Goal: Transaction & Acquisition: Book appointment/travel/reservation

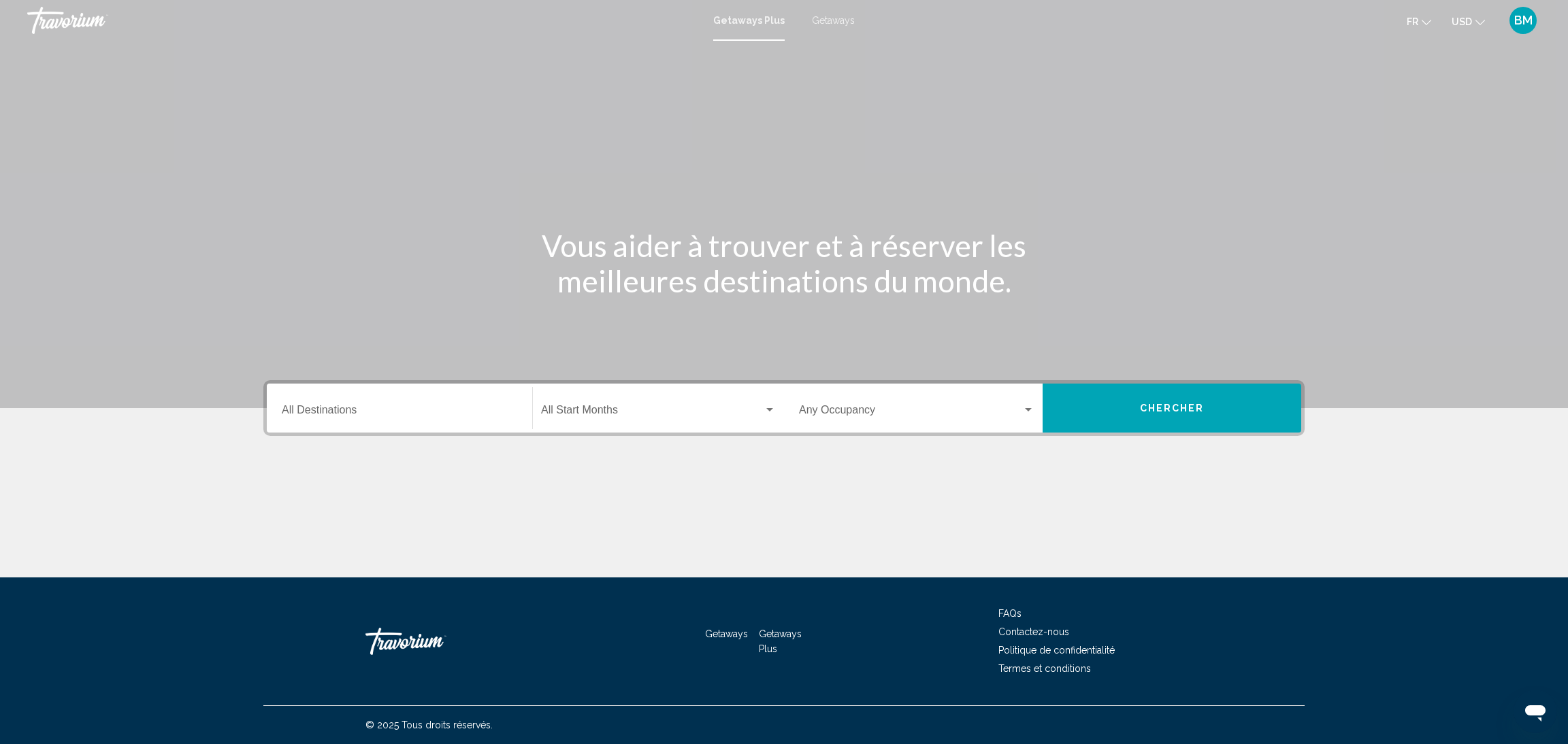
click at [827, 20] on span "Getaways" at bounding box center [833, 19] width 43 height 11
click at [1185, 395] on button "Chercher" at bounding box center [1172, 408] width 259 height 49
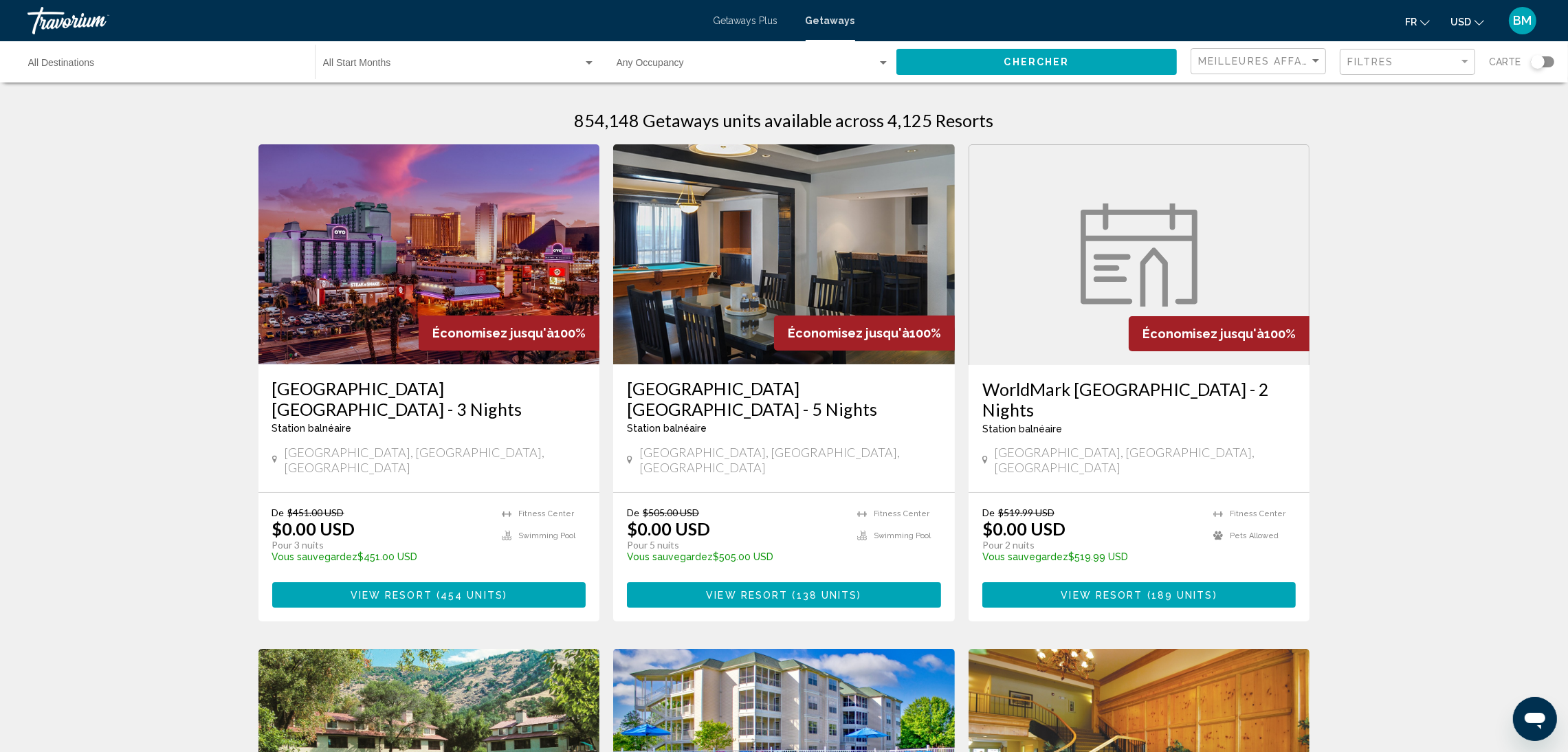
click at [1546, 58] on div "Search widget" at bounding box center [1543, 62] width 23 height 11
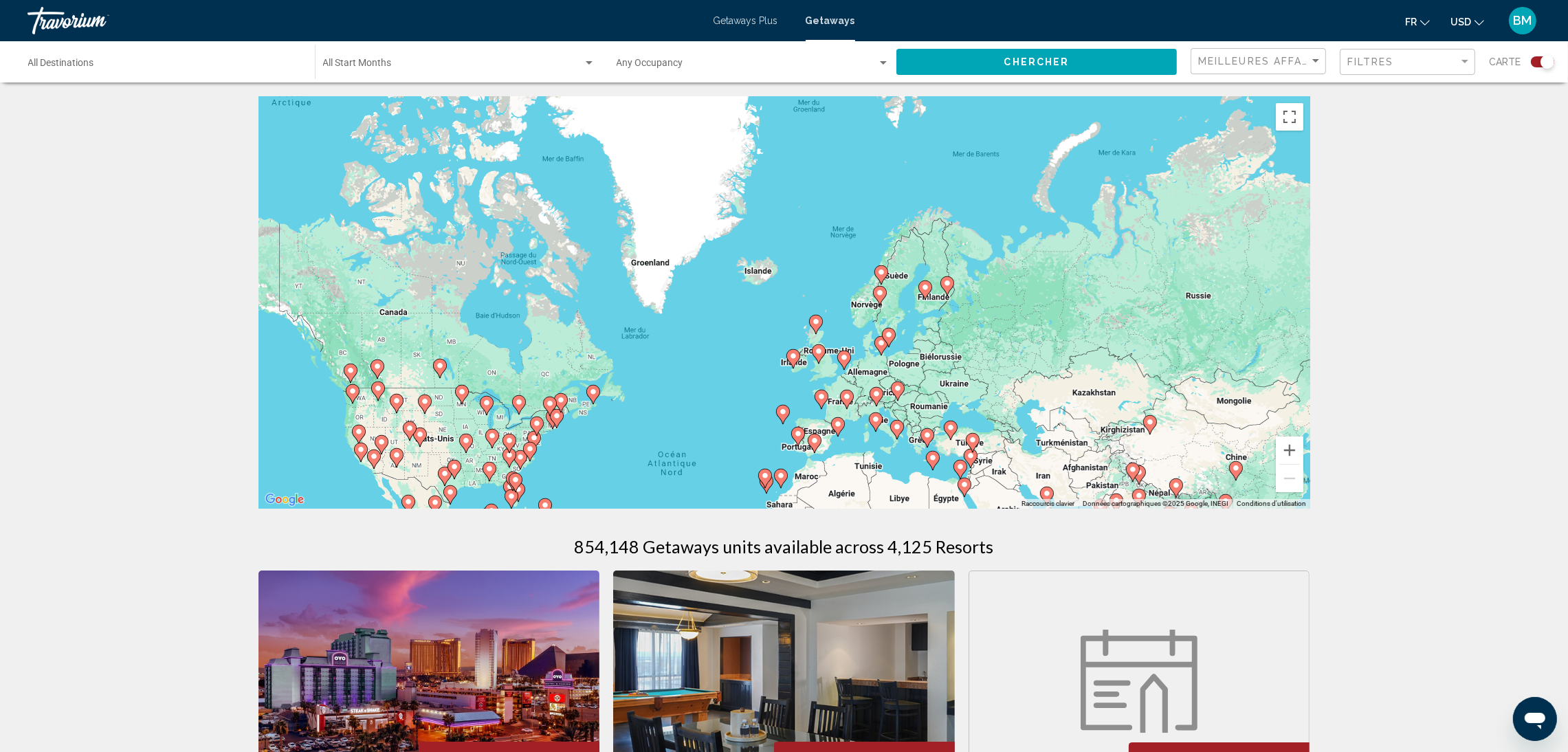
drag, startPoint x: 1033, startPoint y: 177, endPoint x: 955, endPoint y: 377, distance: 214.7
click at [955, 377] on div "Pour activer le glissement avec le clavier, appuyez sur Alt+Entrée. Une fois ce…" at bounding box center [784, 303] width 1052 height 413
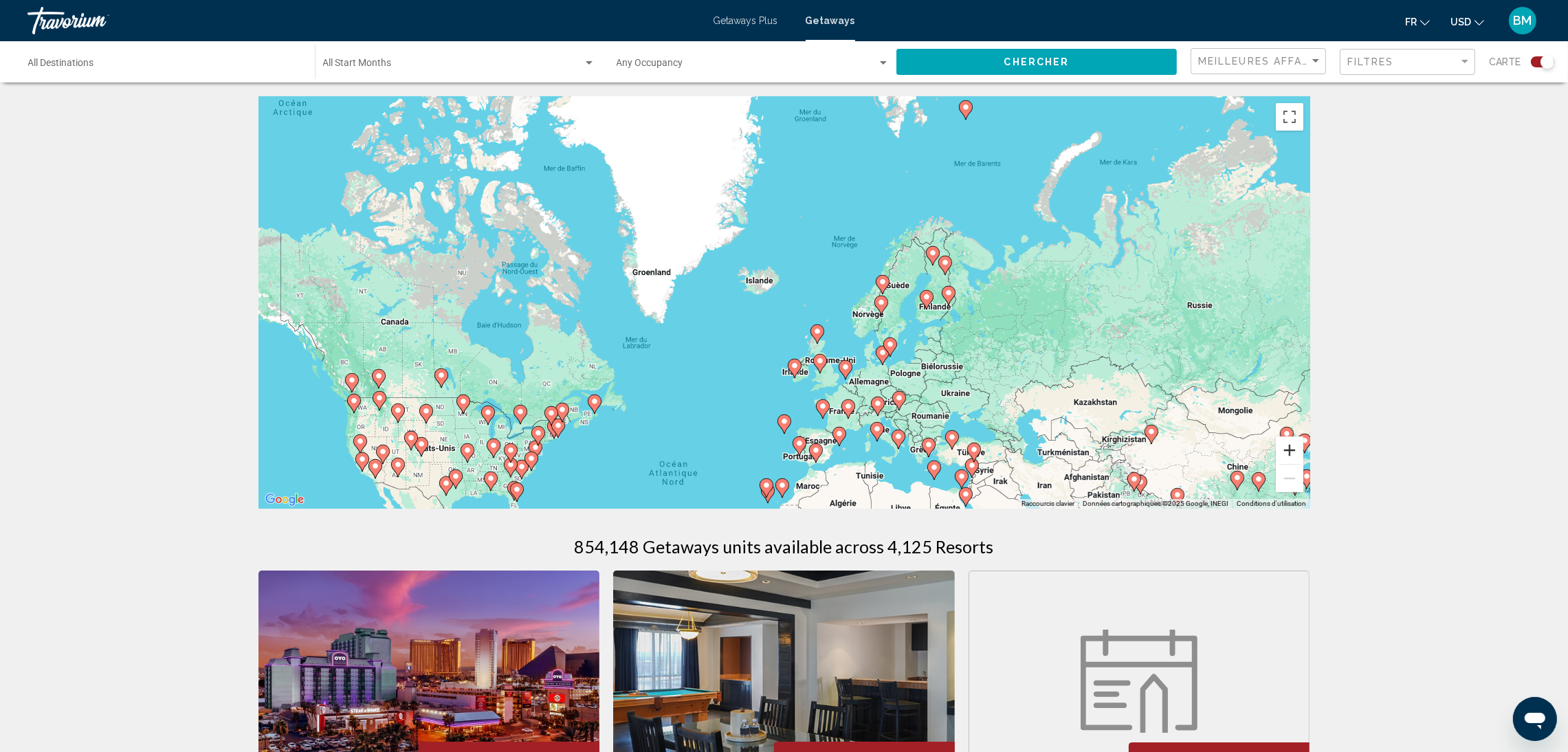
click at [1289, 452] on button "Zoom avant" at bounding box center [1290, 450] width 27 height 27
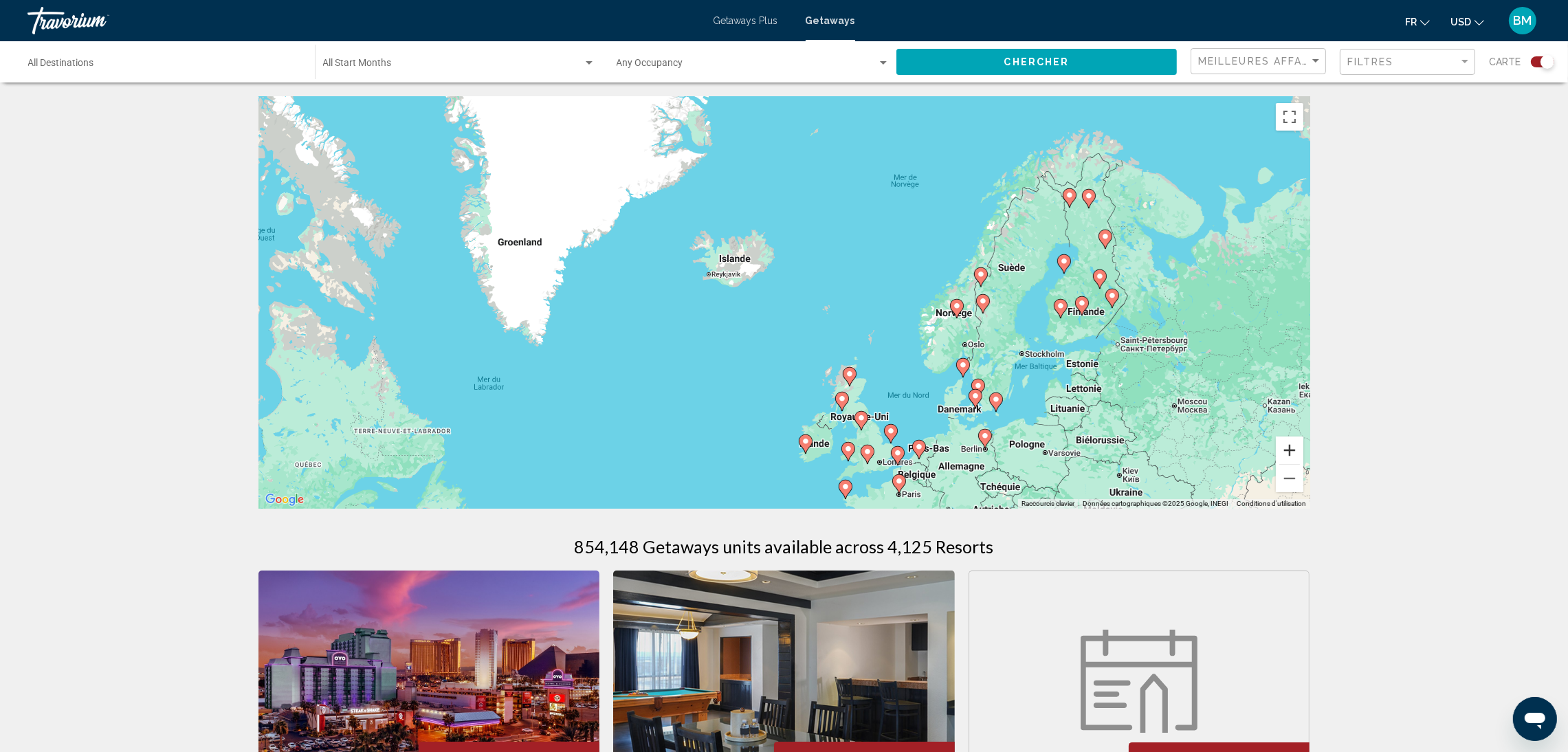
click at [1289, 452] on button "Zoom avant" at bounding box center [1290, 450] width 27 height 27
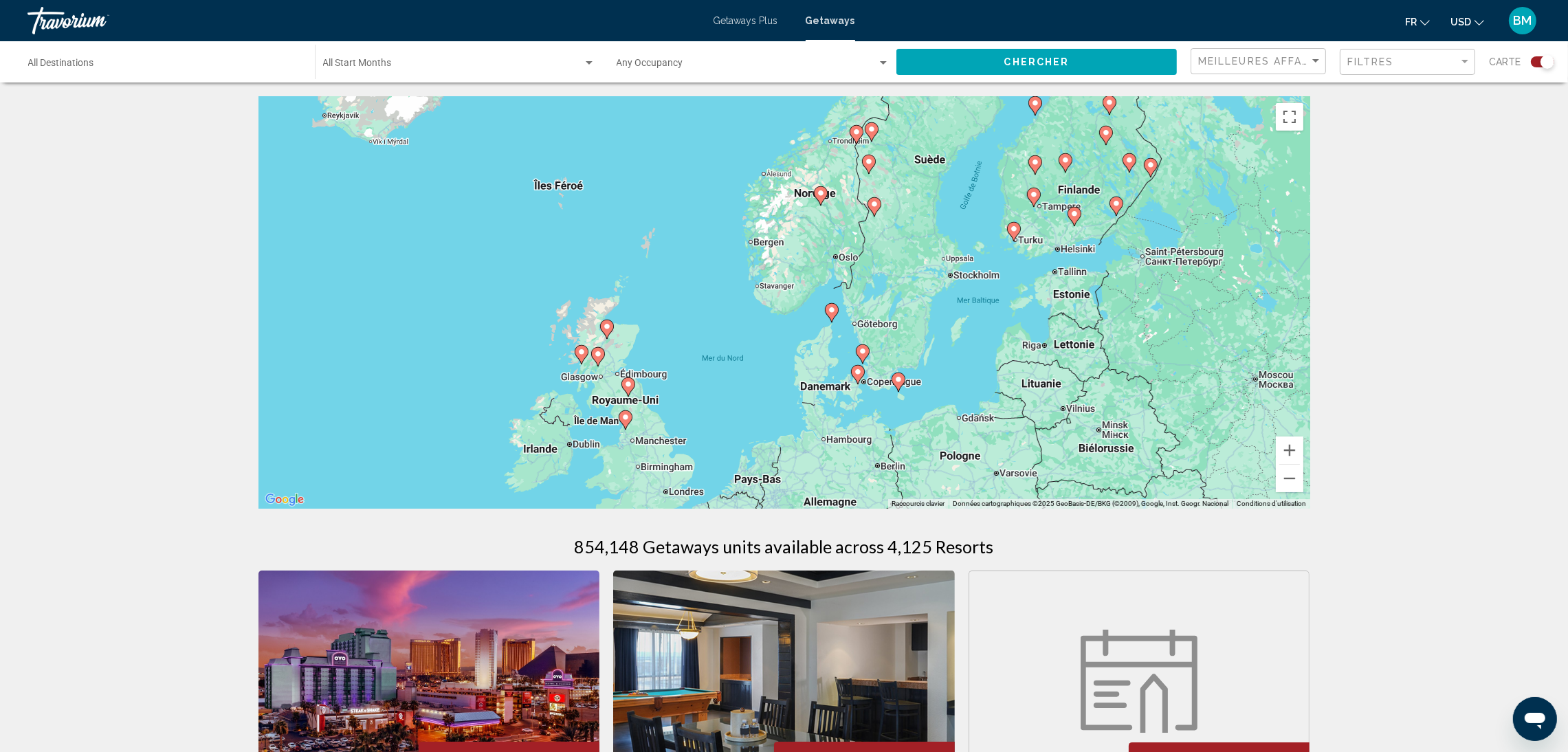
drag, startPoint x: 1112, startPoint y: 431, endPoint x: 810, endPoint y: 304, distance: 327.6
click at [810, 304] on div "Pour activer le glissement avec le clavier, appuyez sur Alt+Entrée. Une fois ce…" at bounding box center [784, 303] width 1052 height 413
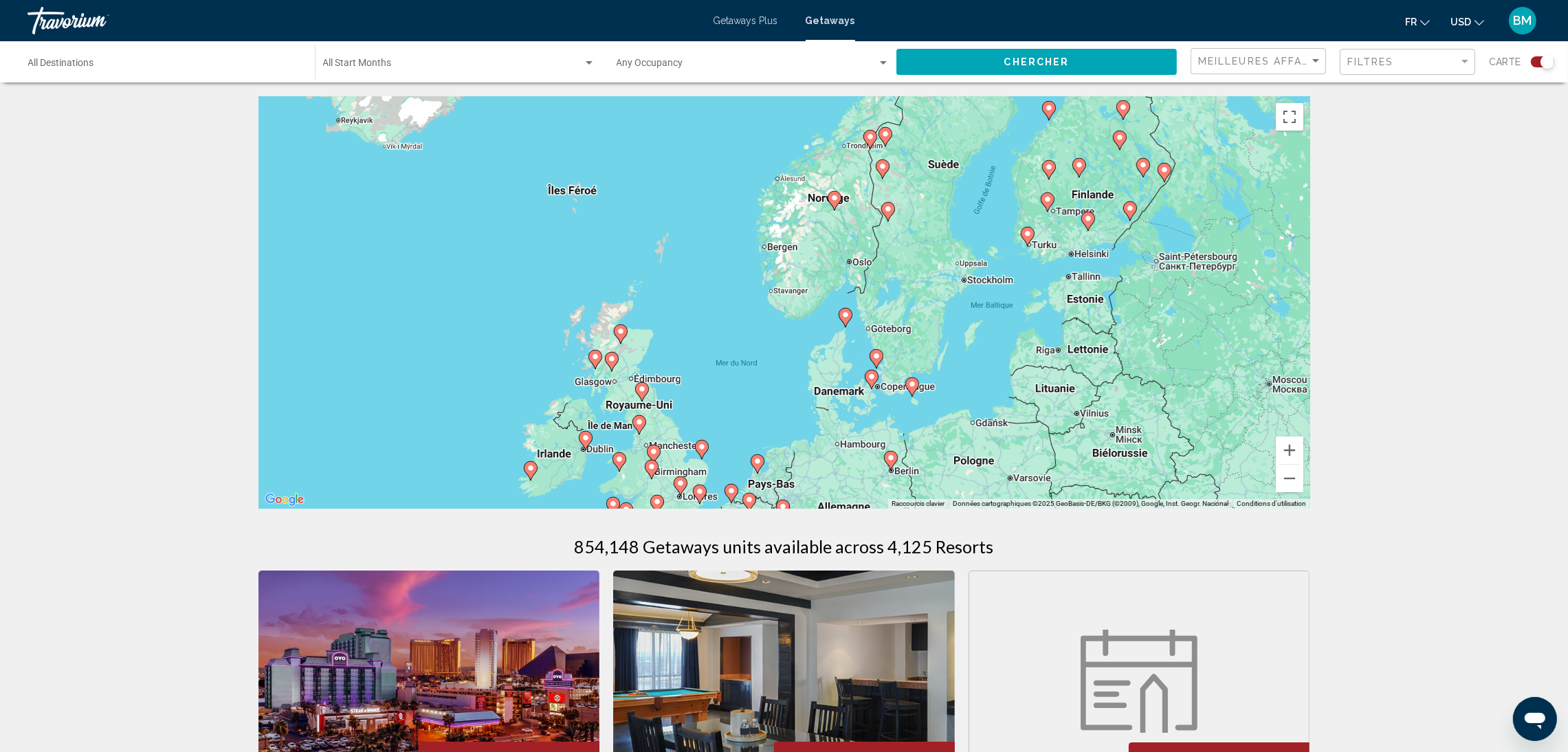
click at [838, 202] on image "Main content" at bounding box center [835, 198] width 8 height 8
type input "**********"
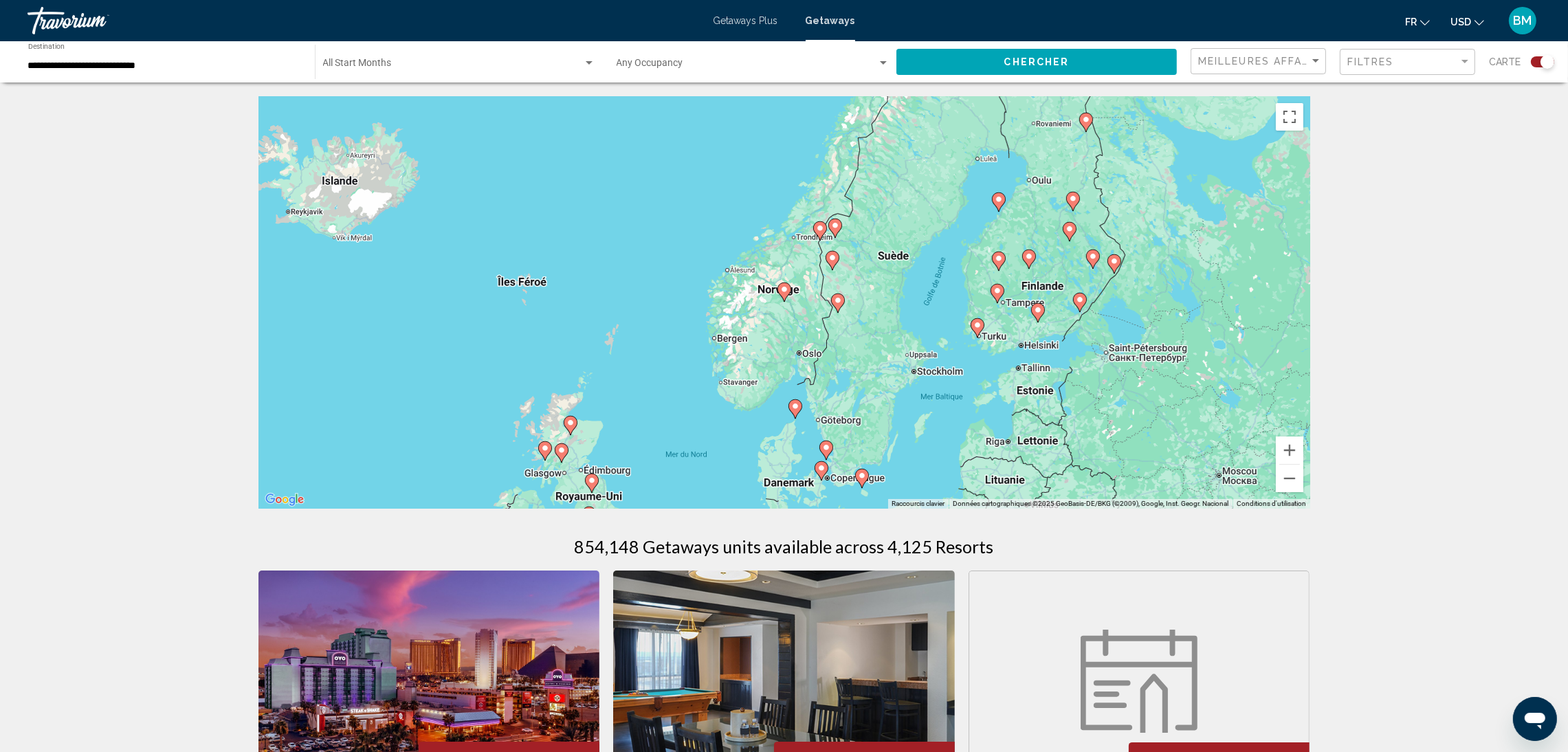
click at [785, 291] on image "Main content" at bounding box center [784, 289] width 8 height 8
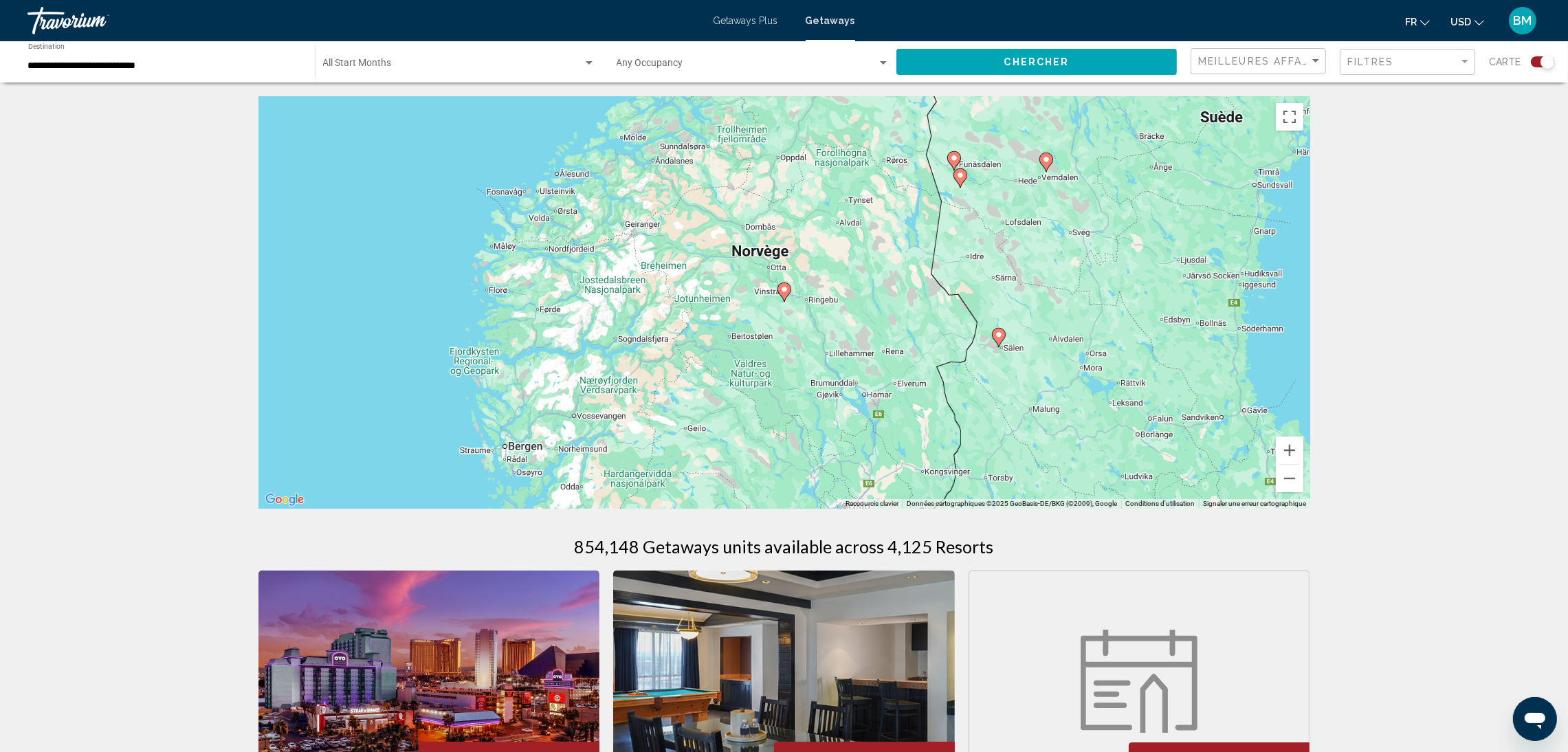
click at [785, 291] on image "Main content" at bounding box center [784, 289] width 8 height 8
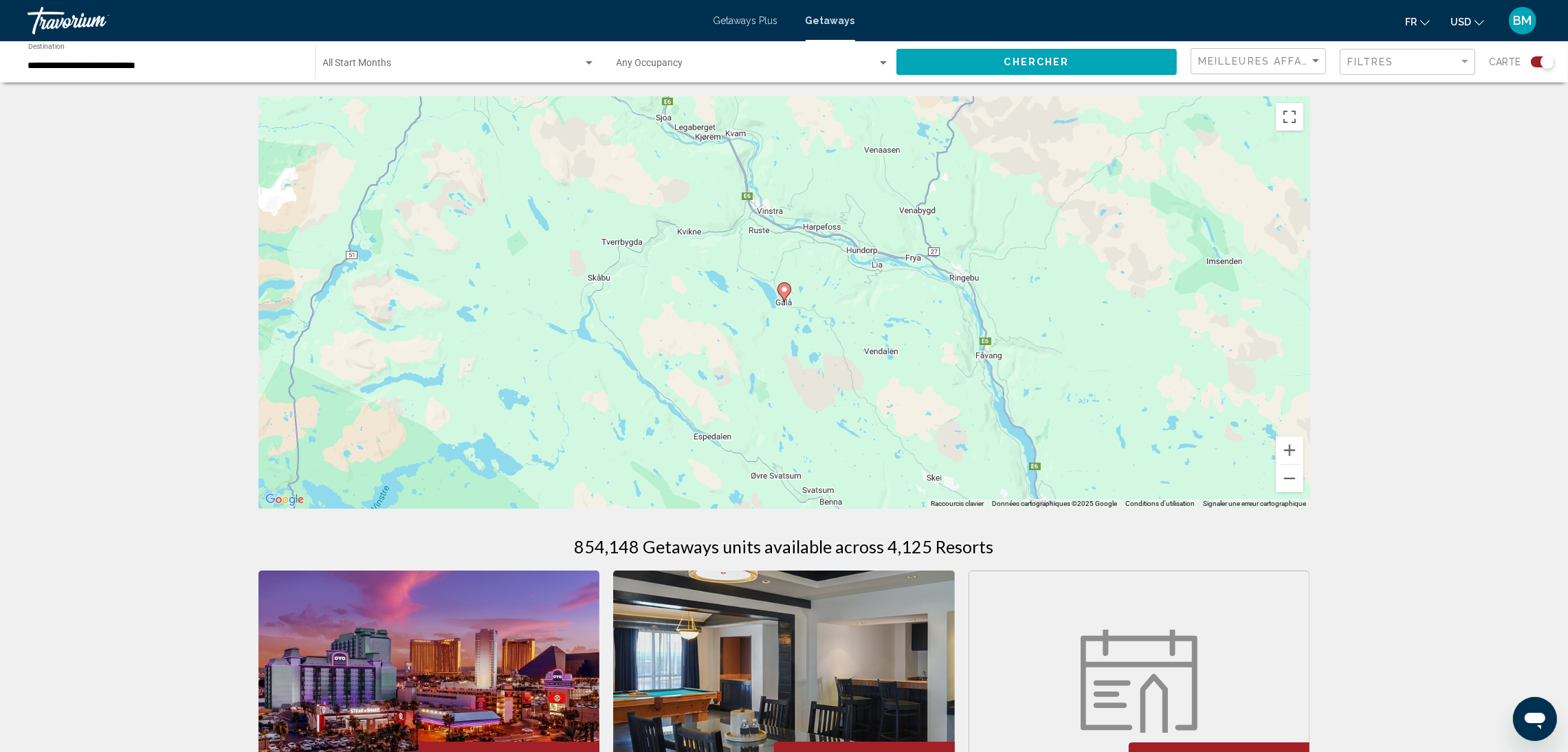
click at [785, 291] on image "Main content" at bounding box center [784, 289] width 8 height 8
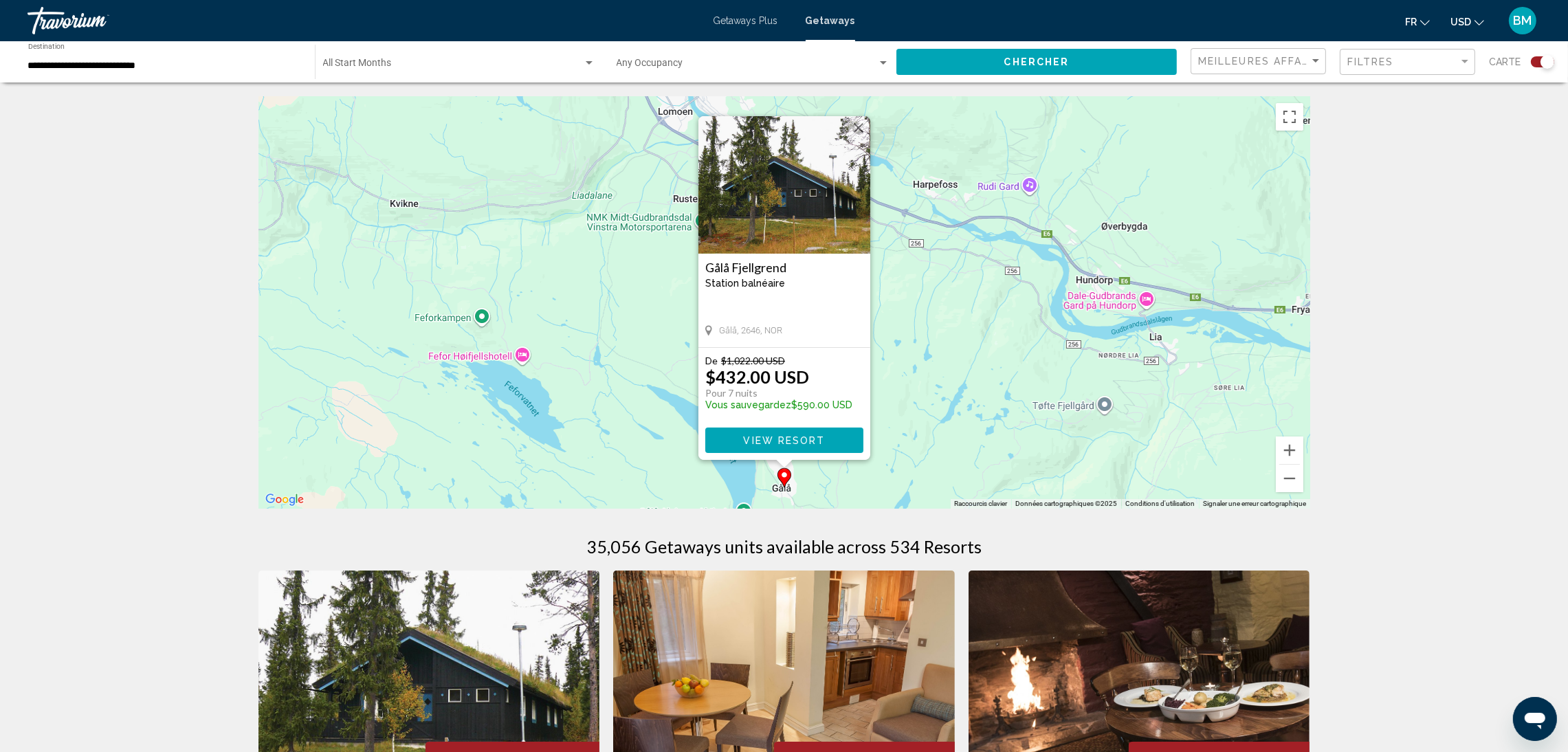
click at [752, 447] on button "View Resort" at bounding box center [785, 440] width 158 height 25
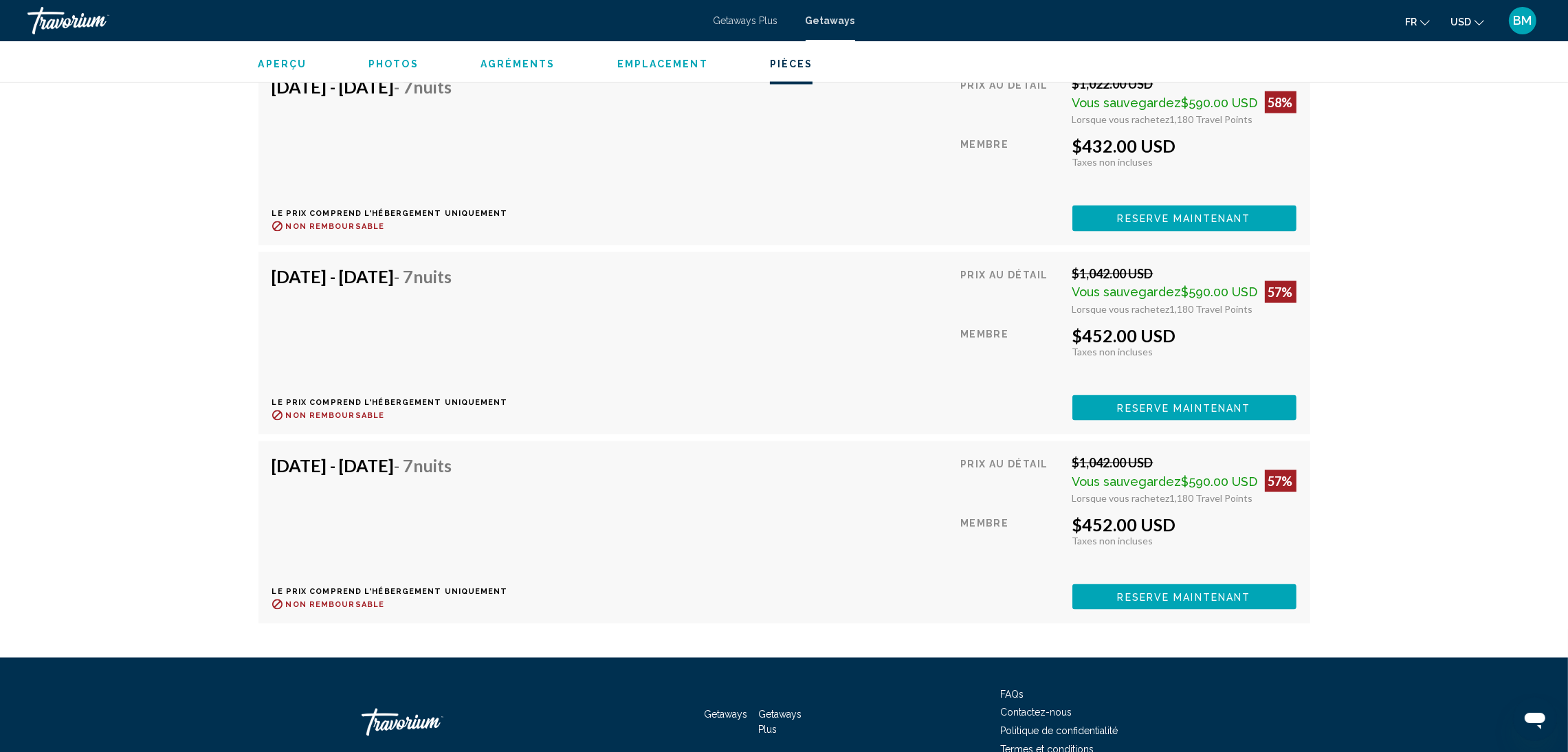
scroll to position [3245, 0]
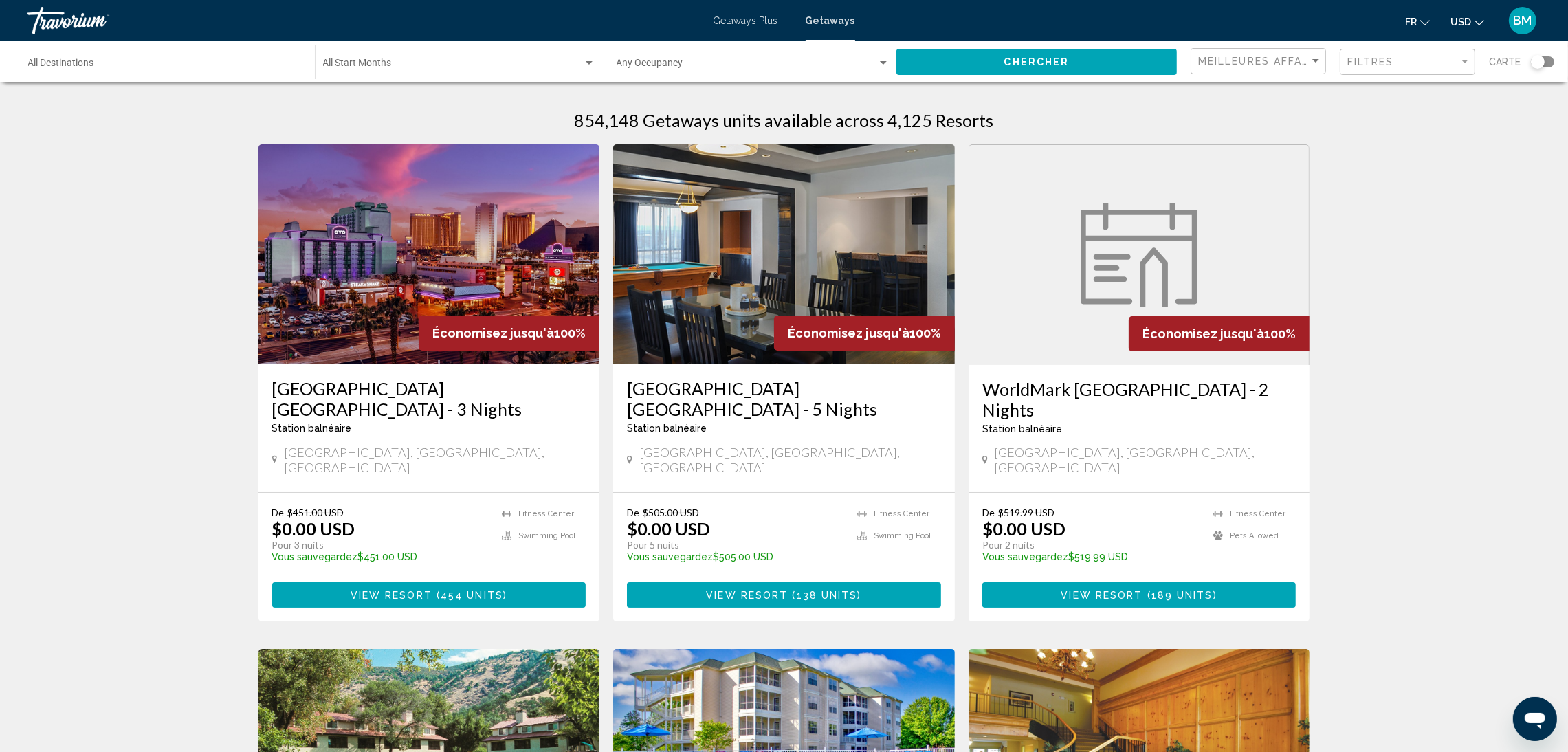
click at [1545, 65] on div "Search widget" at bounding box center [1543, 62] width 23 height 11
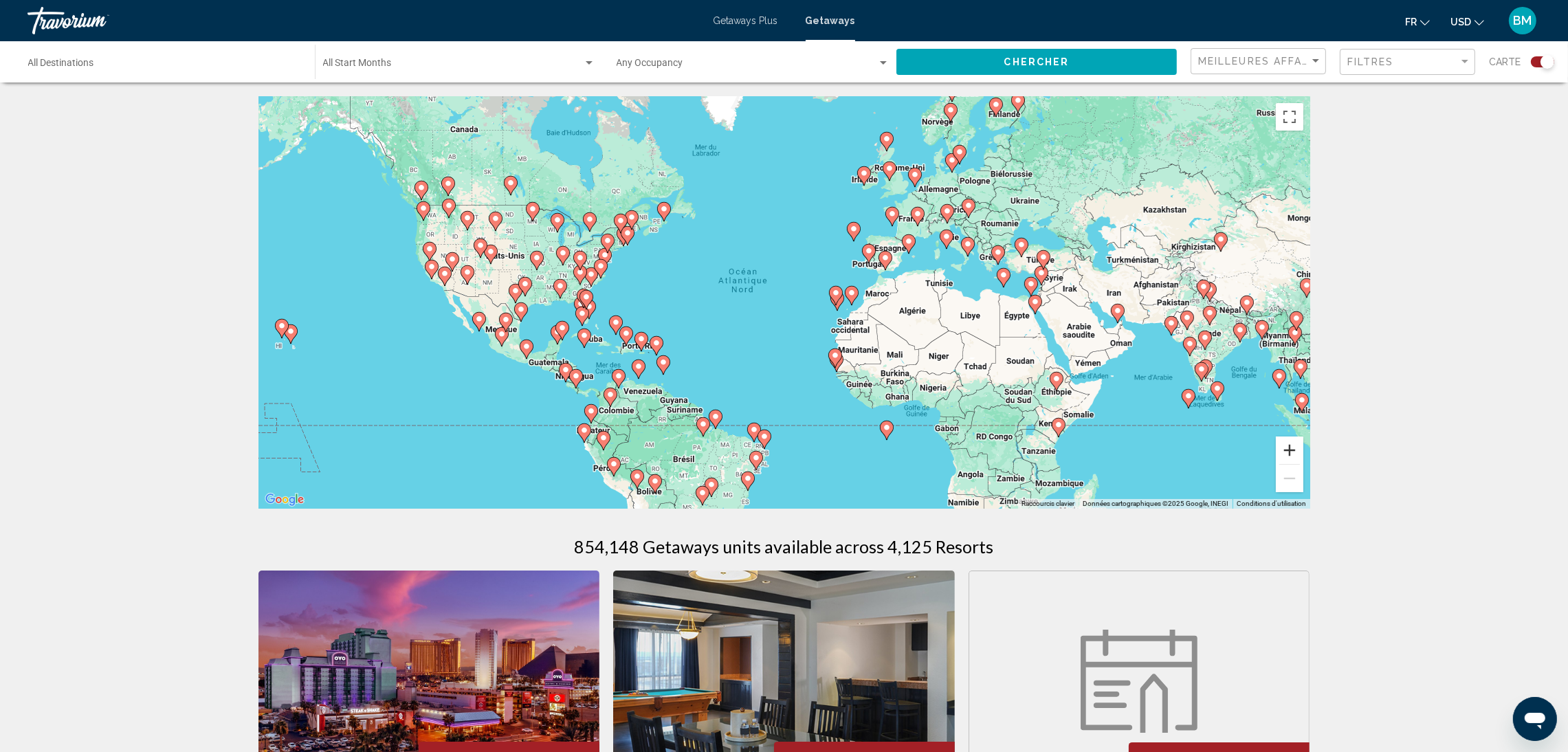
click at [1289, 450] on button "Zoom avant" at bounding box center [1290, 450] width 27 height 27
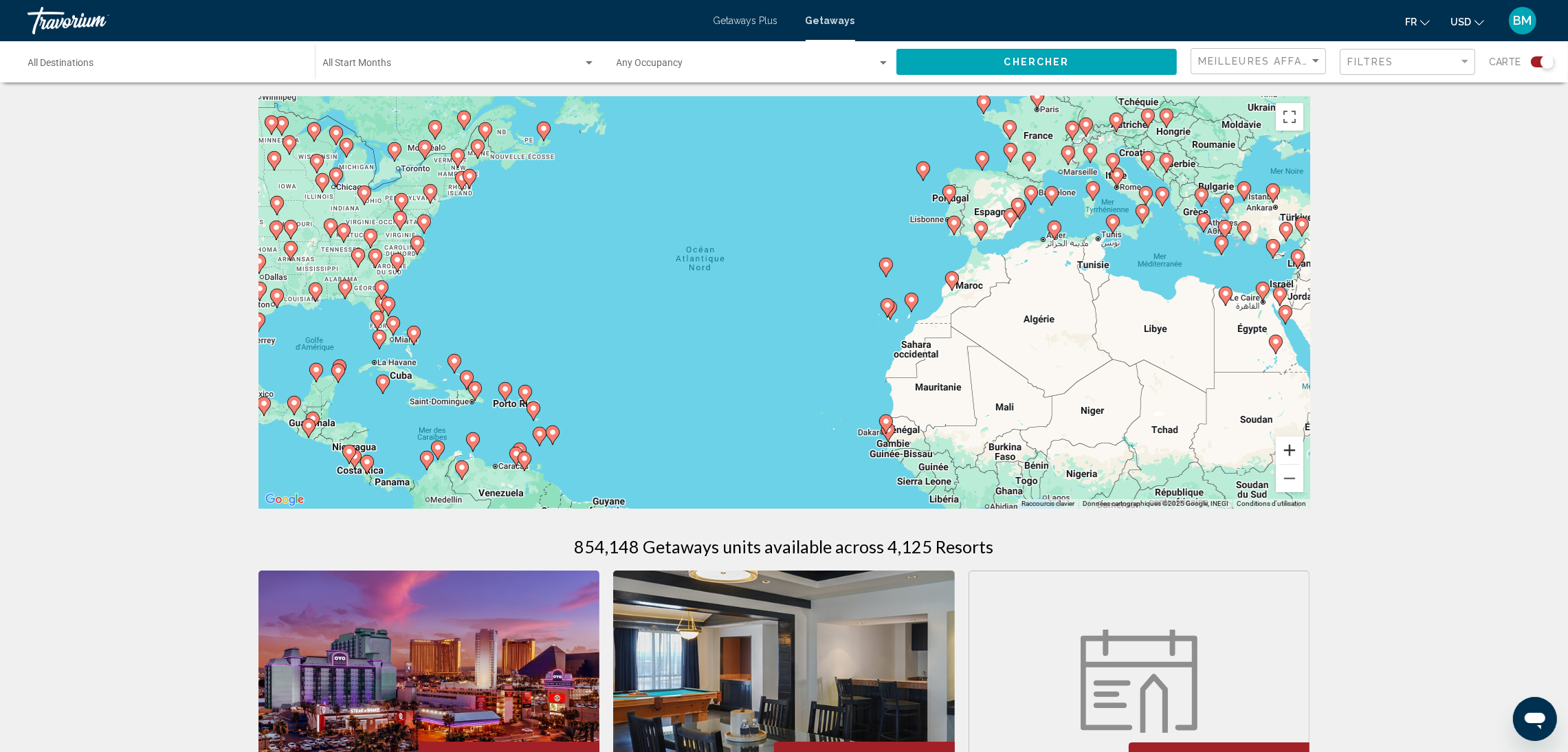
click at [1289, 450] on button "Zoom avant" at bounding box center [1290, 450] width 27 height 27
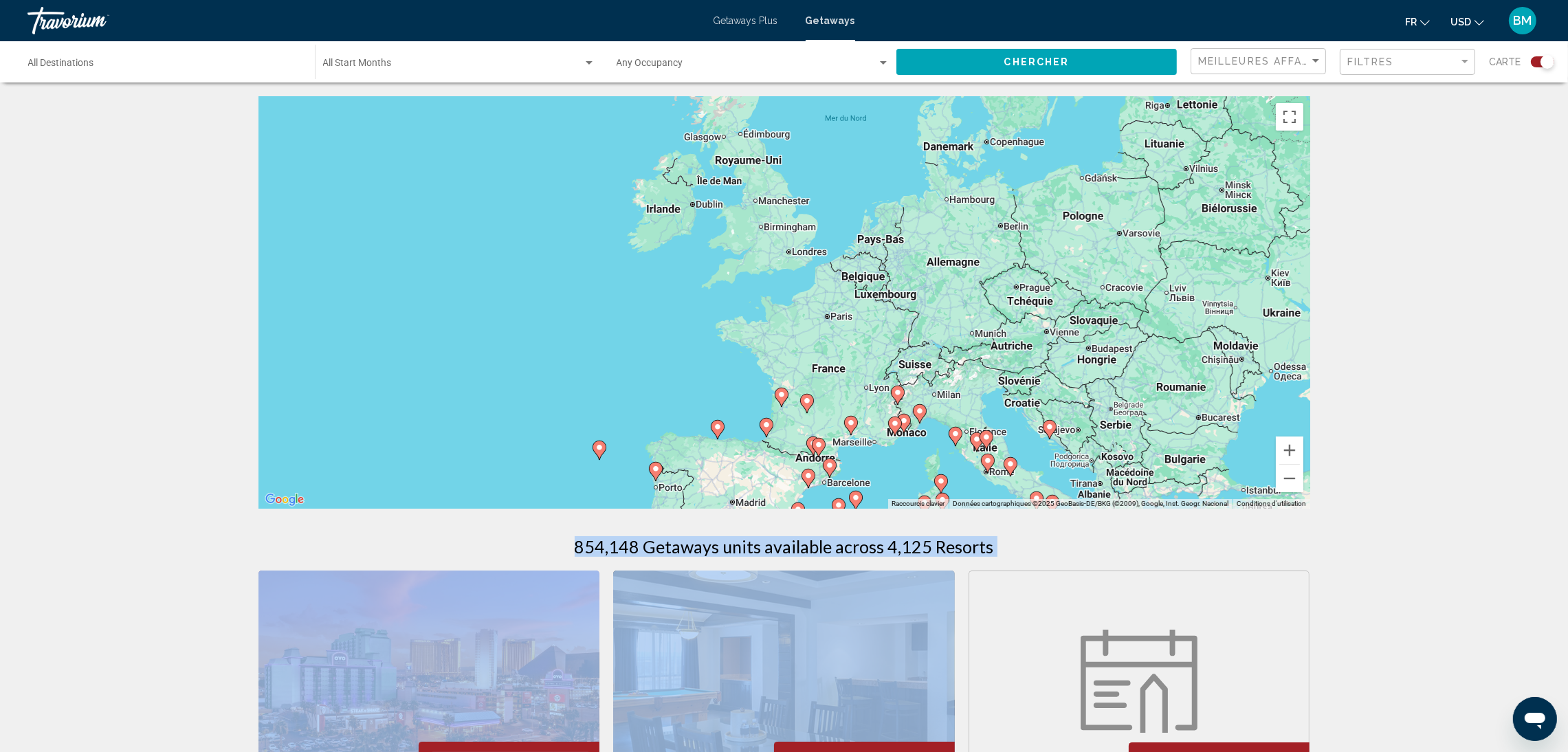
drag, startPoint x: 1194, startPoint y: 220, endPoint x: 726, endPoint y: 620, distance: 615.6
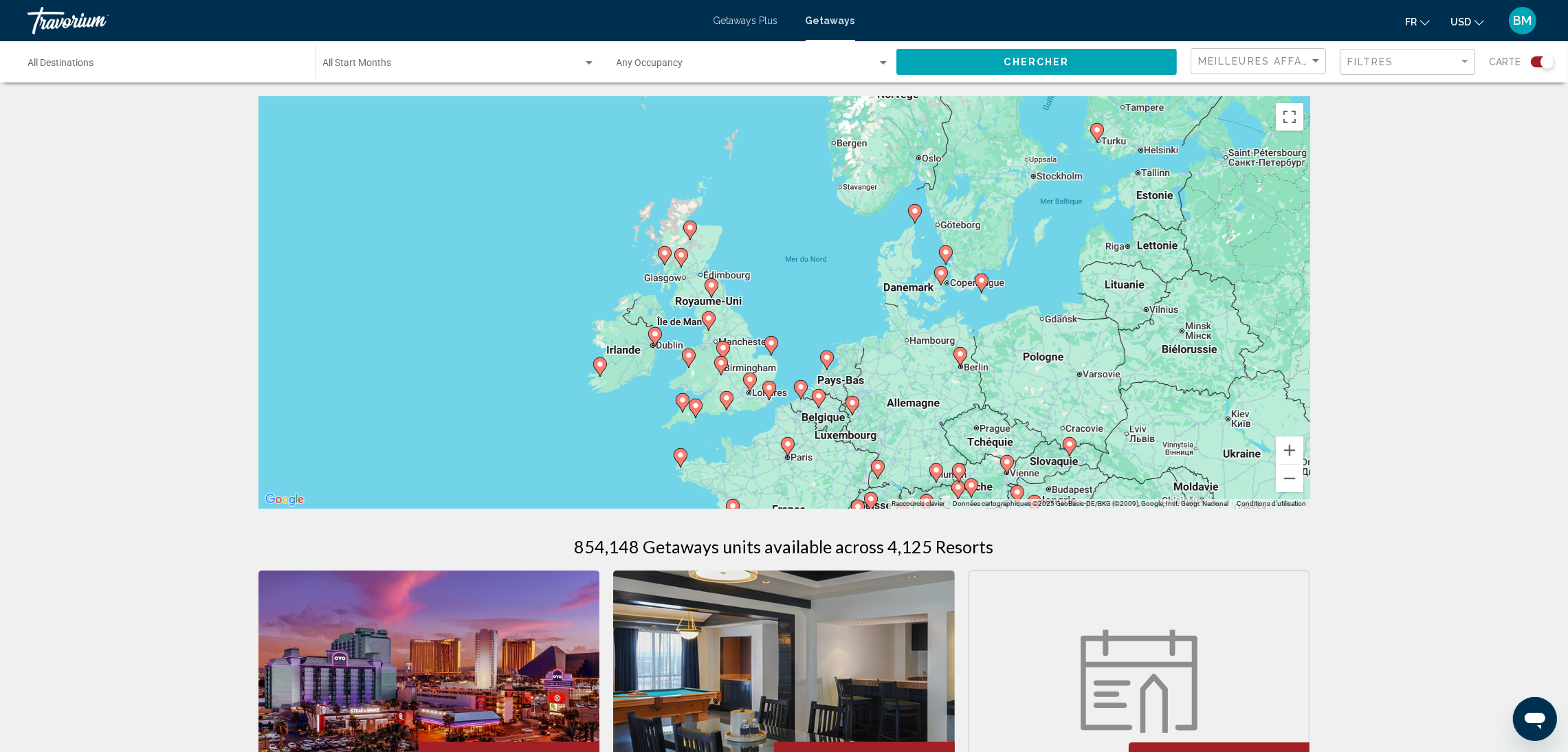
drag, startPoint x: 744, startPoint y: 217, endPoint x: 710, endPoint y: 364, distance: 150.9
click at [710, 364] on div "Pour activer le glissement avec le clavier, appuyez sur Alt+Entrée. Une fois ce…" at bounding box center [784, 303] width 1052 height 413
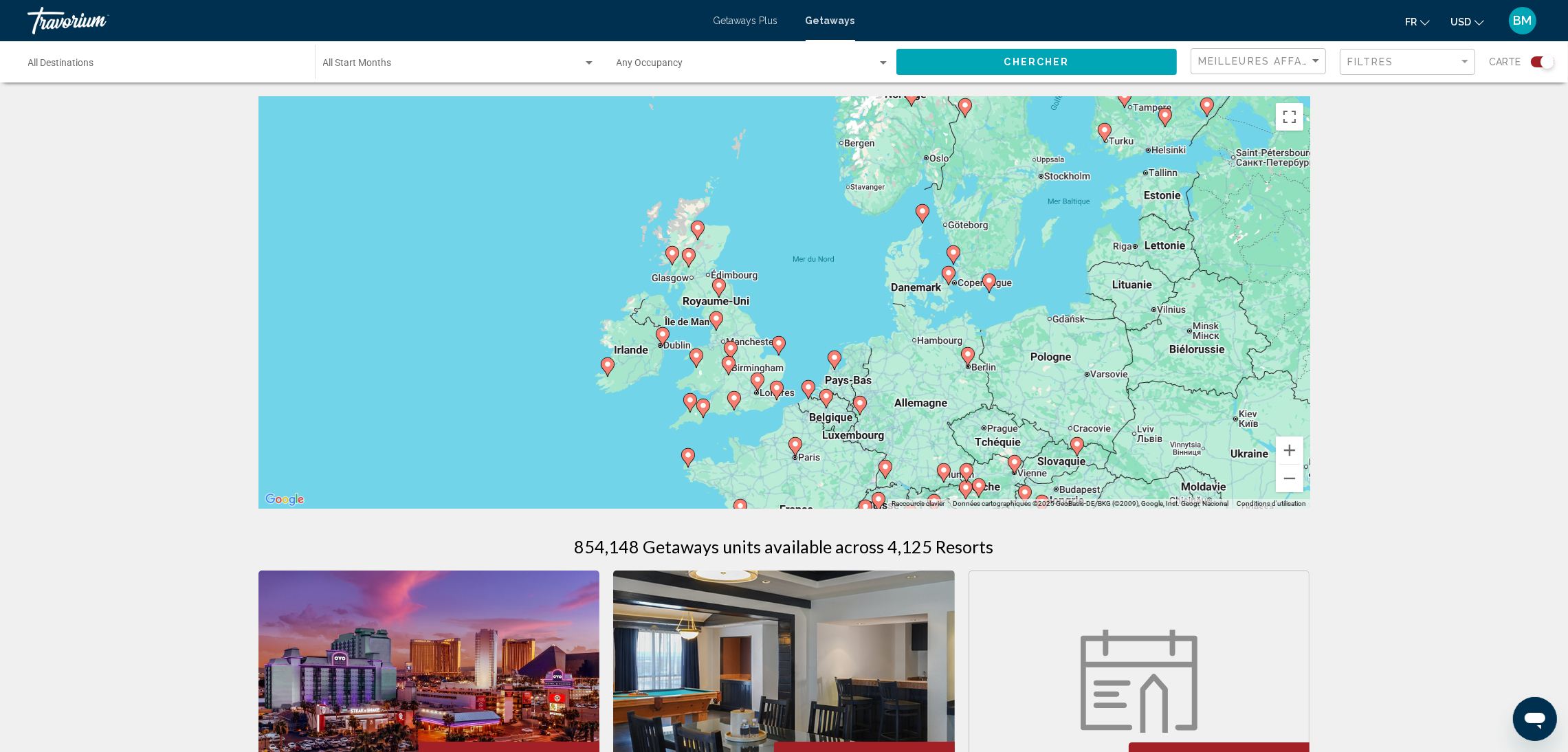
click at [721, 286] on image "Main content" at bounding box center [719, 285] width 8 height 8
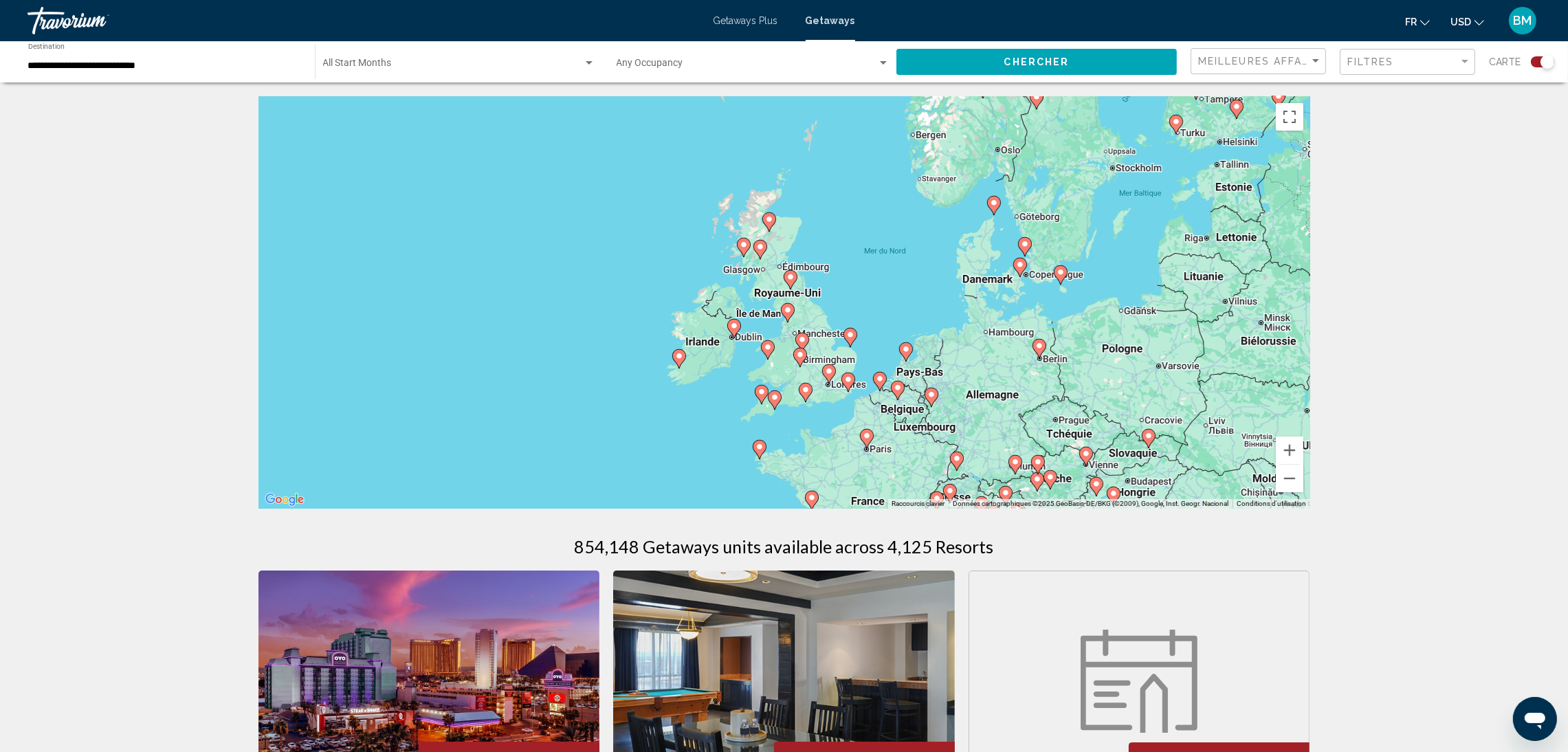
click at [791, 278] on image "Main content" at bounding box center [791, 277] width 8 height 8
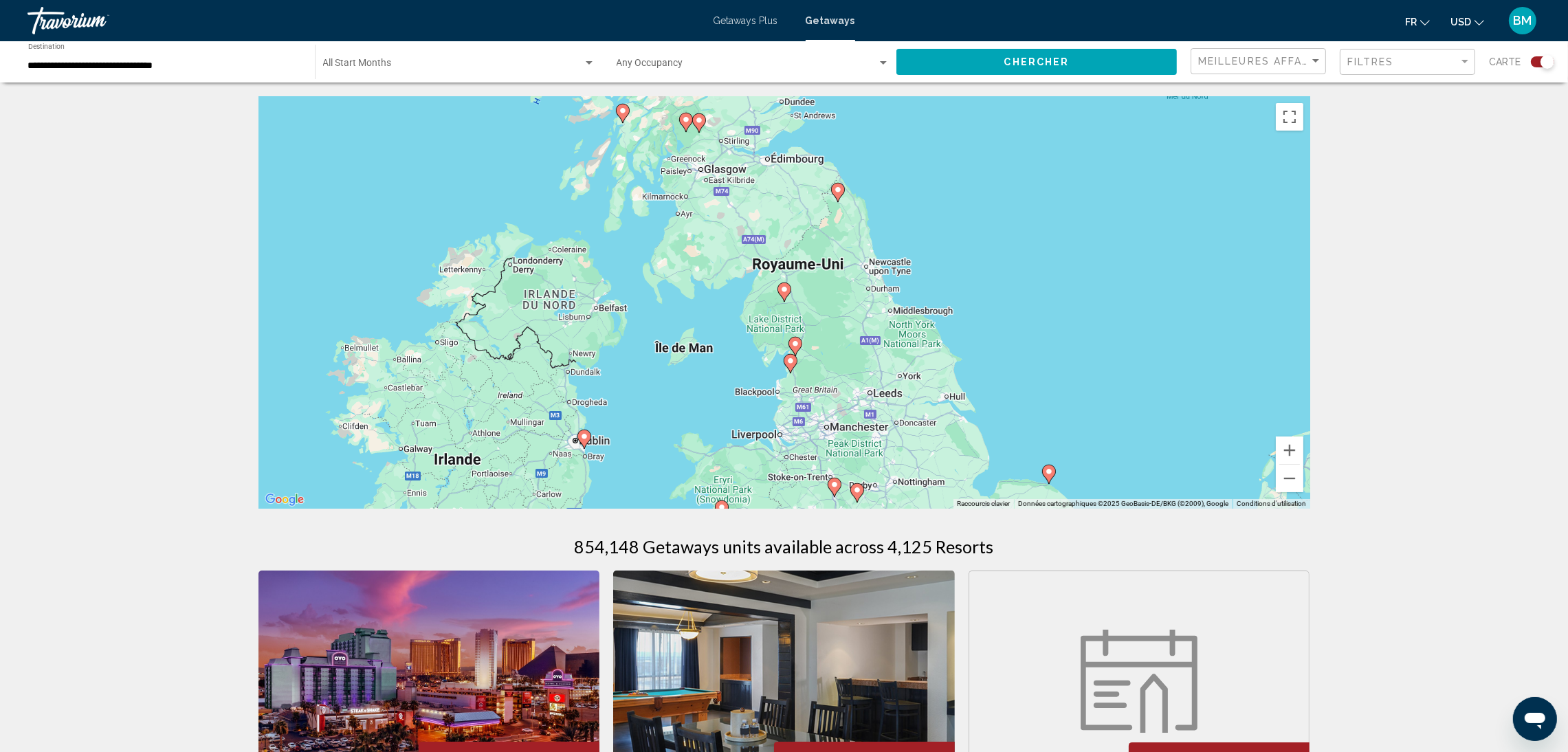
click at [705, 126] on gmp-advanced-marker "Main content" at bounding box center [699, 122] width 14 height 21
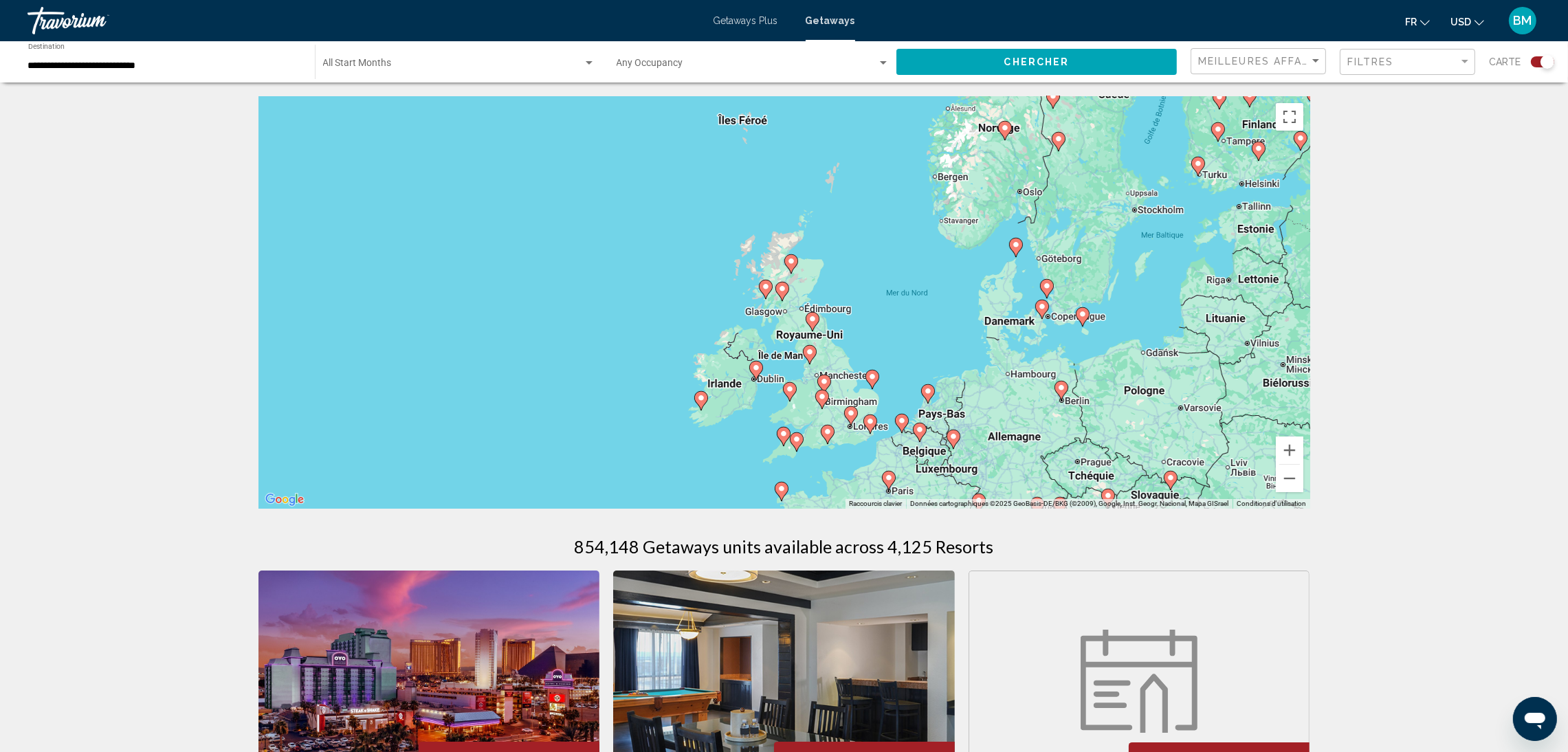
click at [781, 284] on icon "Main content" at bounding box center [781, 291] width 13 height 18
type input "**********"
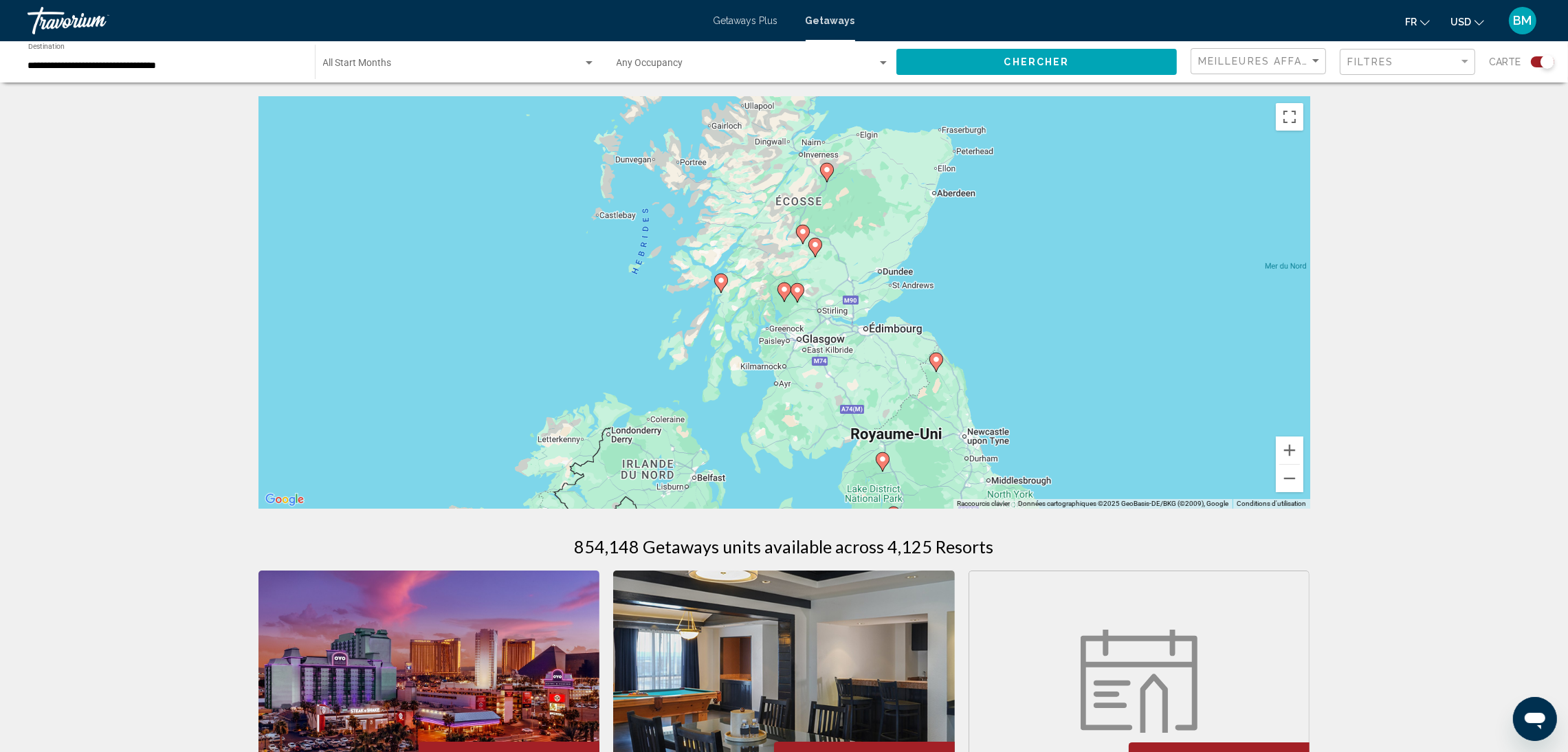
click at [798, 289] on image "Main content" at bounding box center [798, 290] width 8 height 8
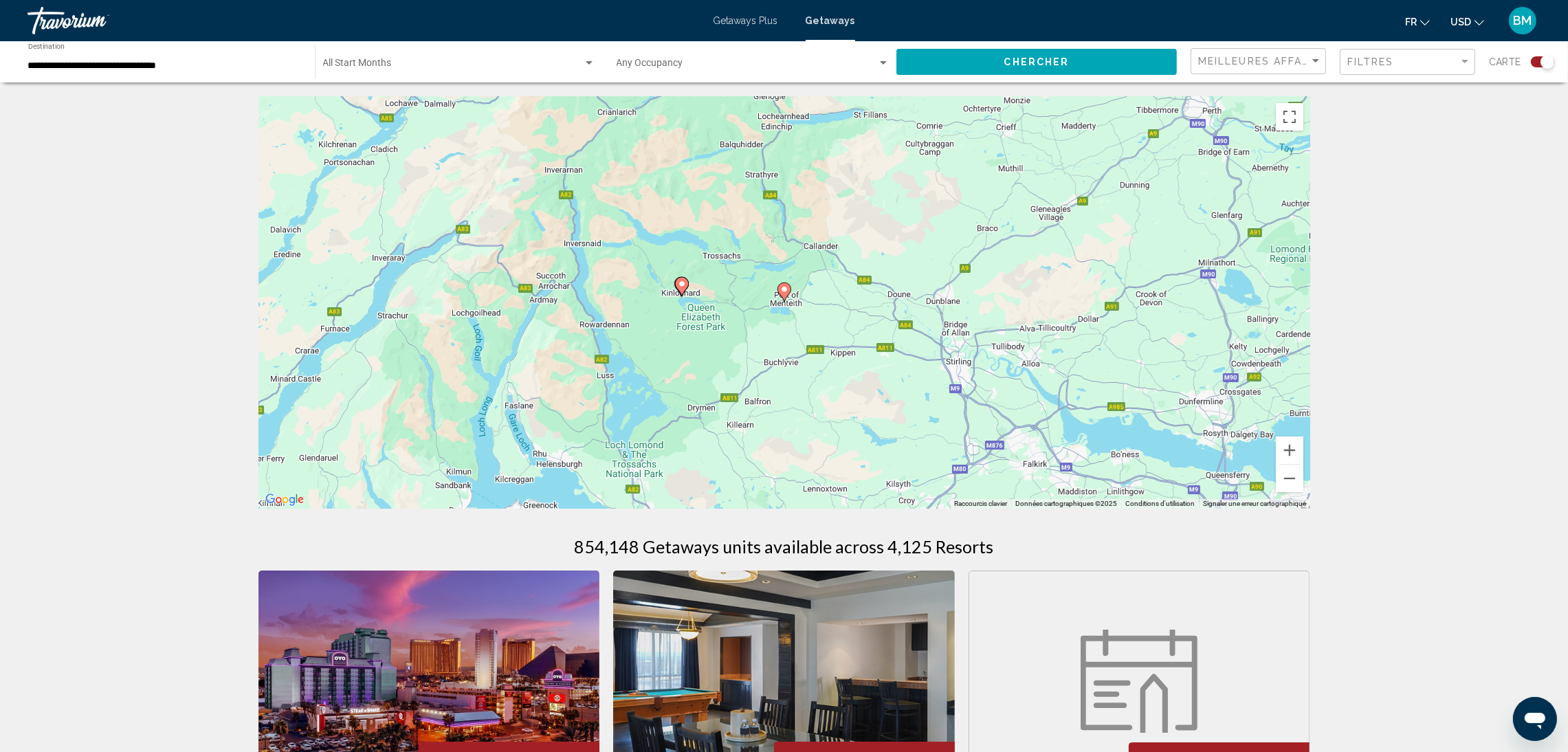
click at [785, 286] on image "Main content" at bounding box center [784, 289] width 8 height 8
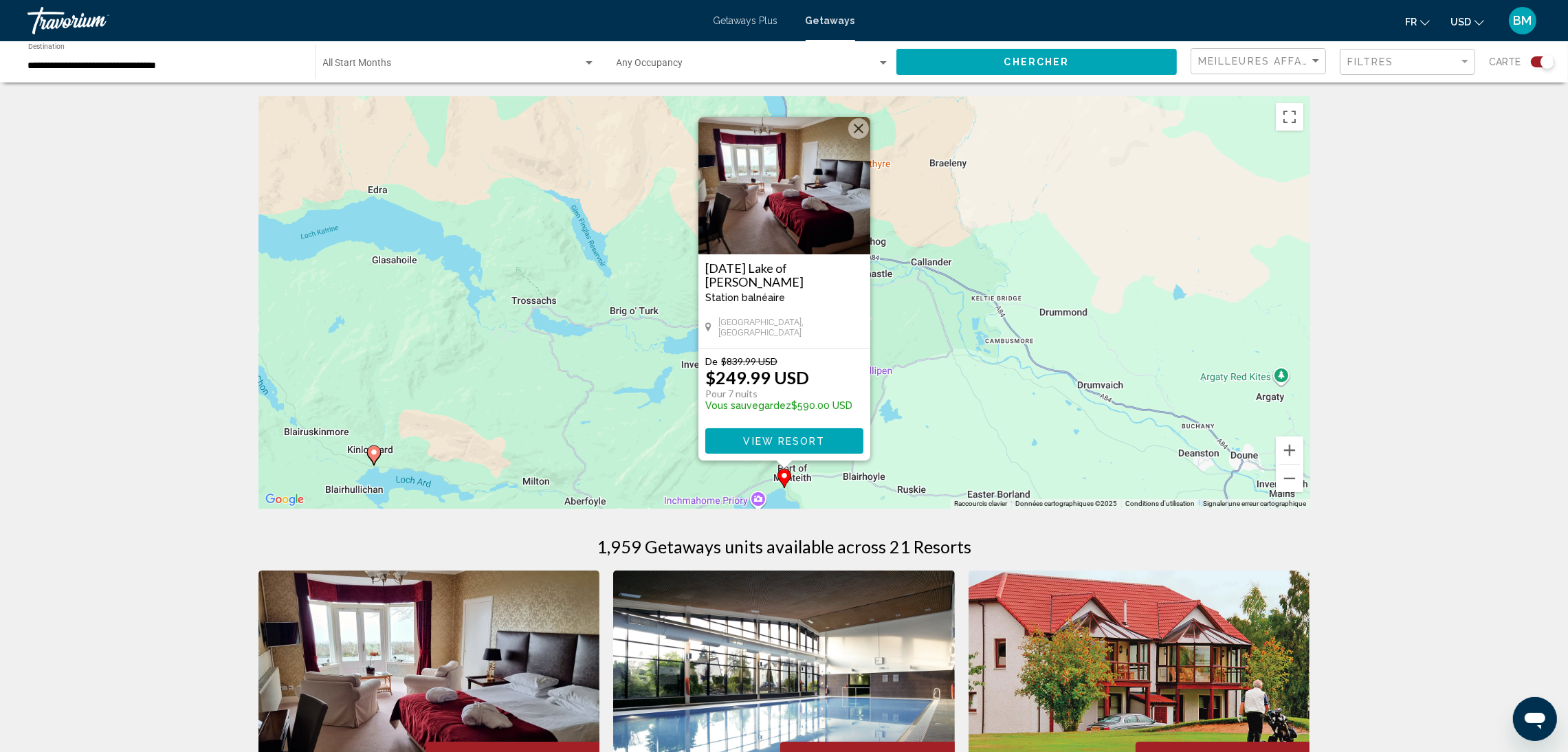
click at [737, 15] on span "Getaways Plus" at bounding box center [746, 20] width 64 height 11
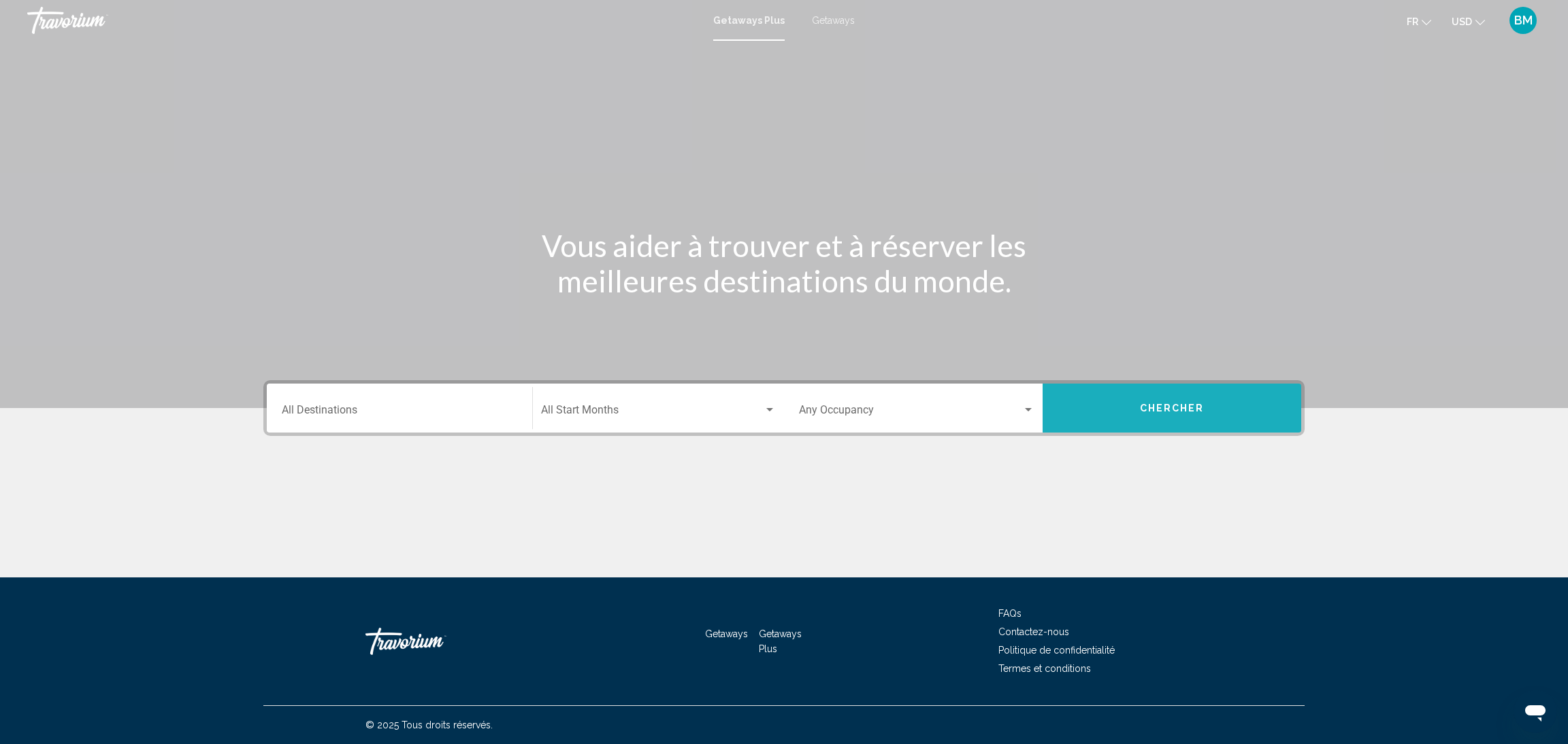
click at [1152, 408] on span "Chercher" at bounding box center [1172, 409] width 65 height 11
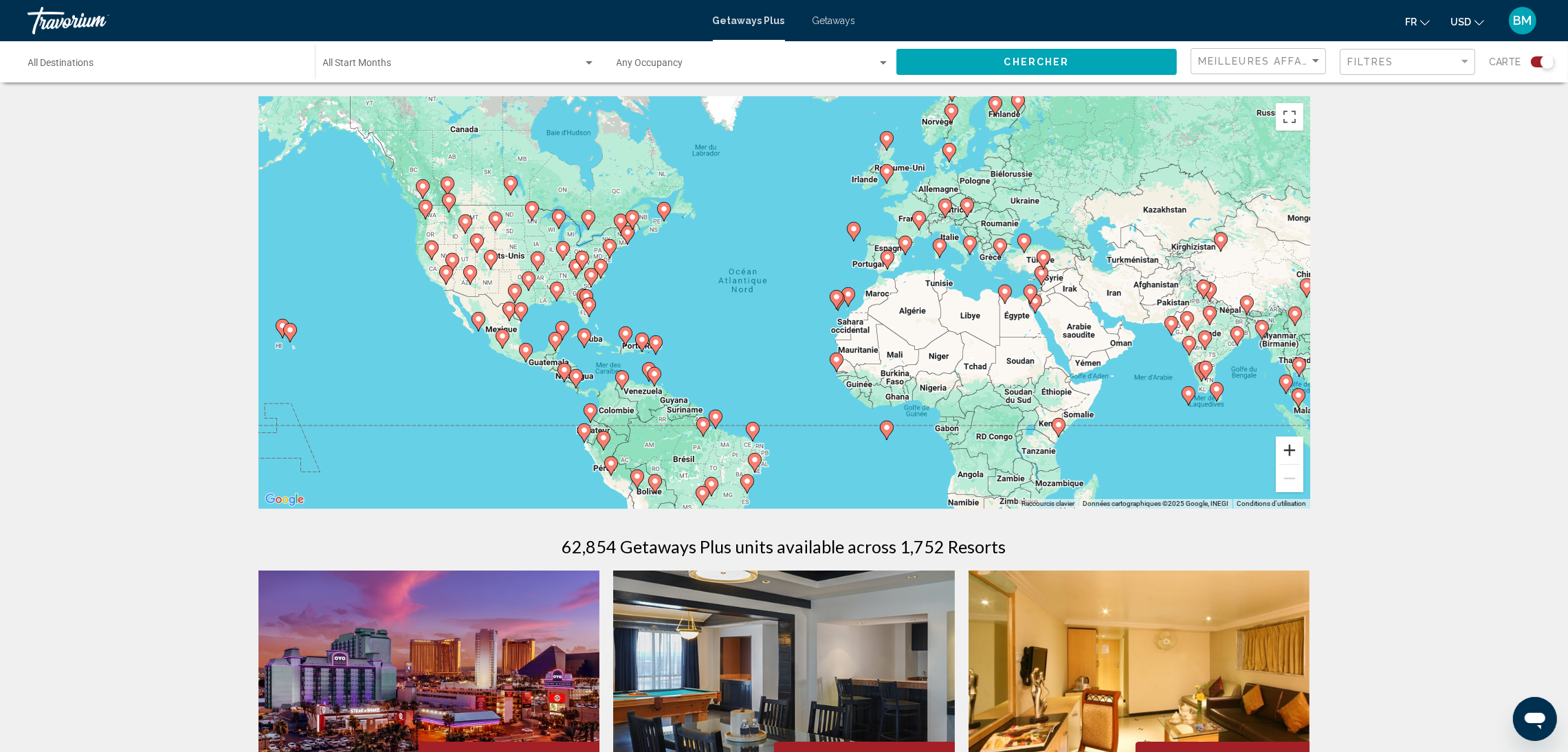
click at [1287, 450] on button "Zoom avant" at bounding box center [1290, 450] width 27 height 27
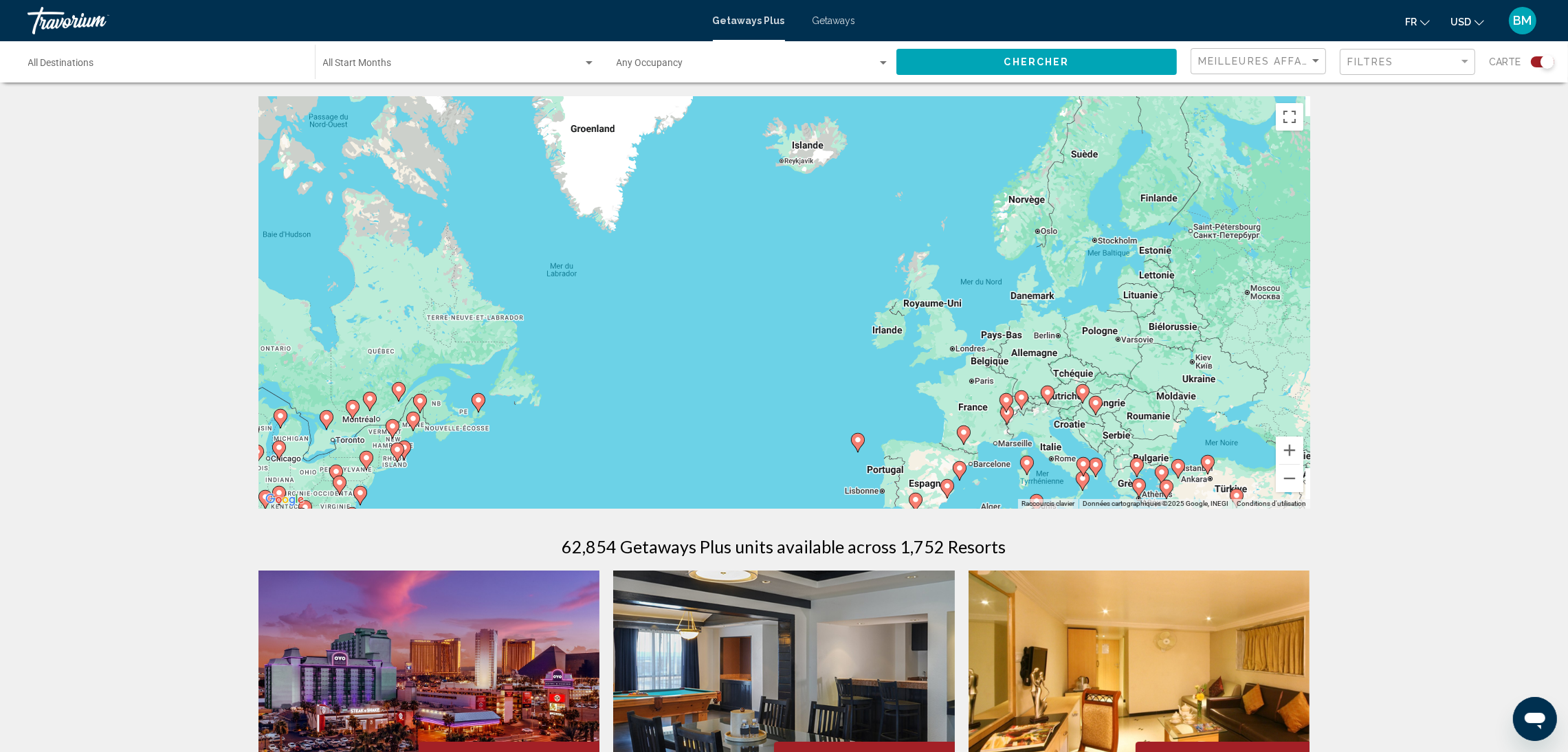
drag, startPoint x: 1148, startPoint y: 170, endPoint x: 1050, endPoint y: 453, distance: 299.5
click at [1050, 453] on div "Pour activer le glissement avec le clavier, appuyez sur Alt+Entrée. Une fois ce…" at bounding box center [784, 303] width 1052 height 413
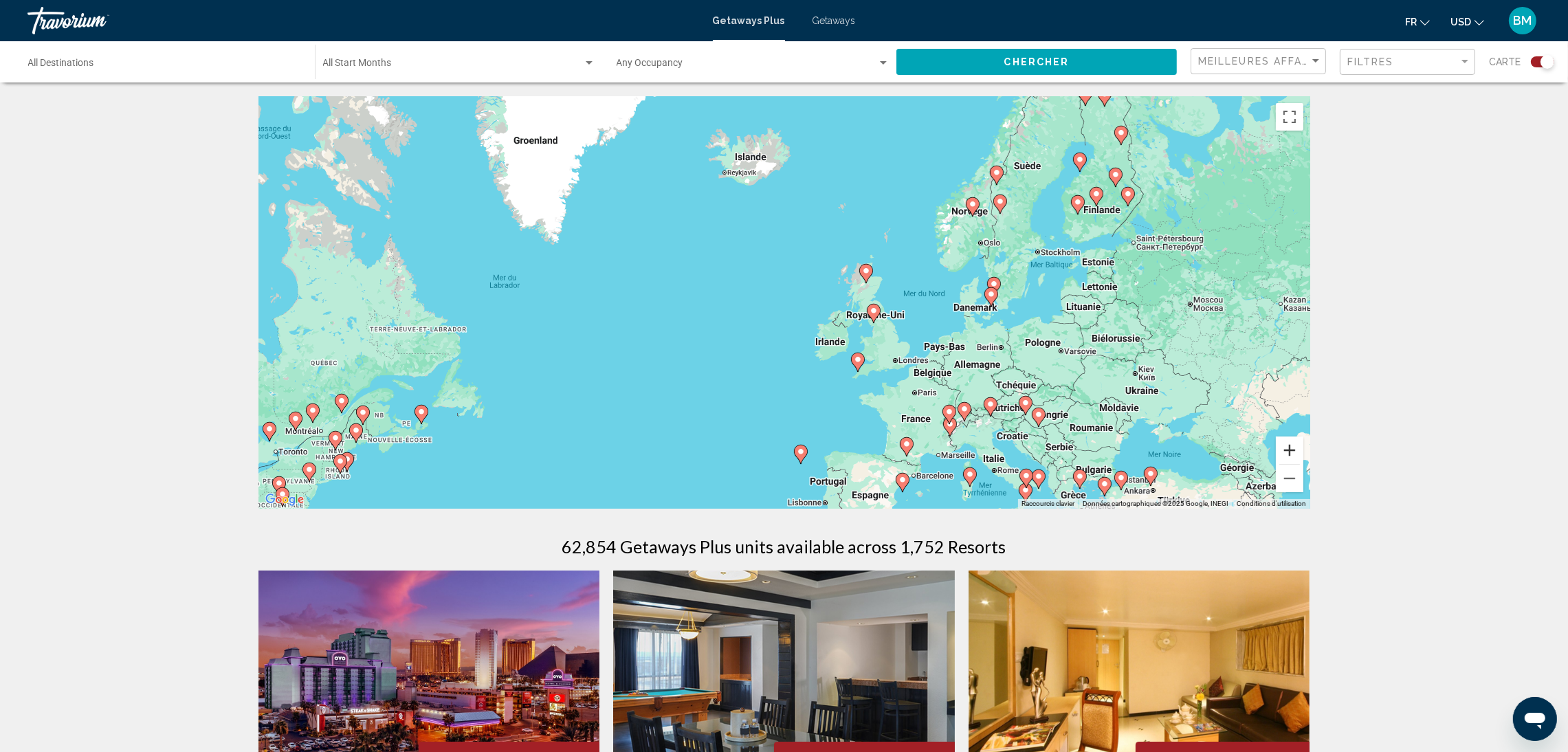
click at [1292, 451] on button "Zoom avant" at bounding box center [1290, 450] width 27 height 27
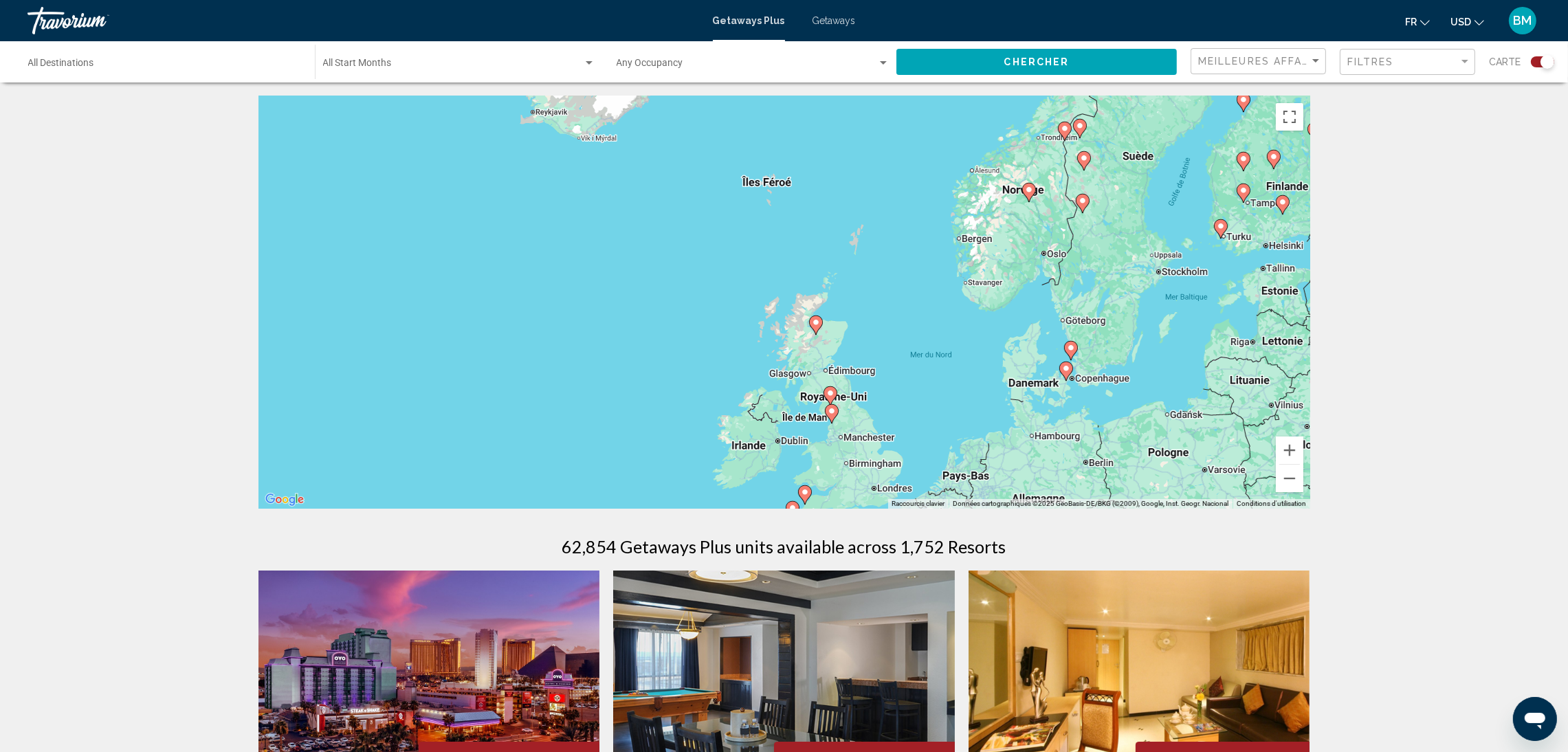
drag, startPoint x: 1235, startPoint y: 244, endPoint x: 1099, endPoint y: 317, distance: 154.4
click at [1099, 317] on div "Pour activer le glissement avec le clavier, appuyez sur Alt+Entrée. Une fois ce…" at bounding box center [784, 303] width 1052 height 413
click at [1026, 194] on image "Main content" at bounding box center [1029, 189] width 8 height 8
type input "**********"
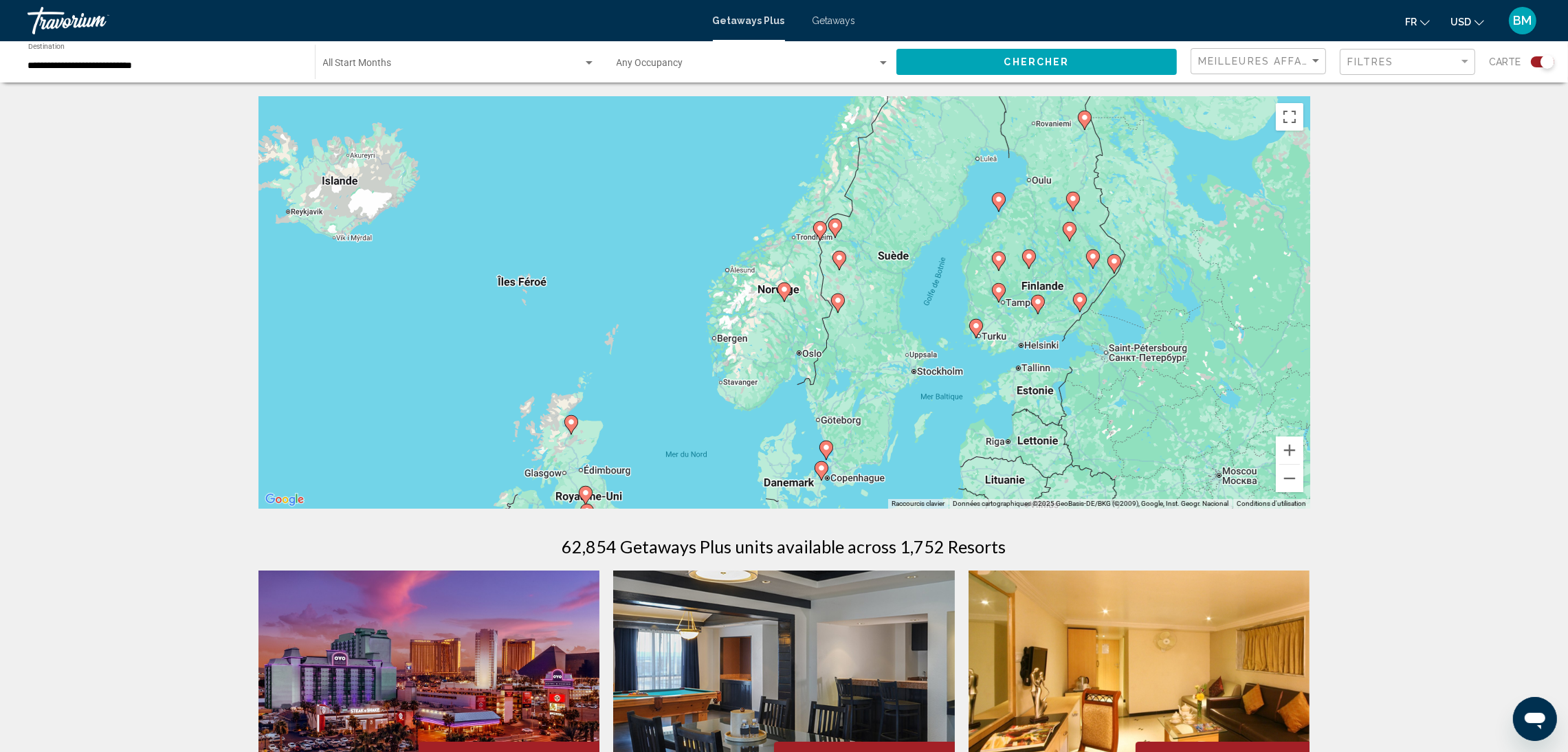
click at [783, 292] on image "Main content" at bounding box center [784, 289] width 8 height 8
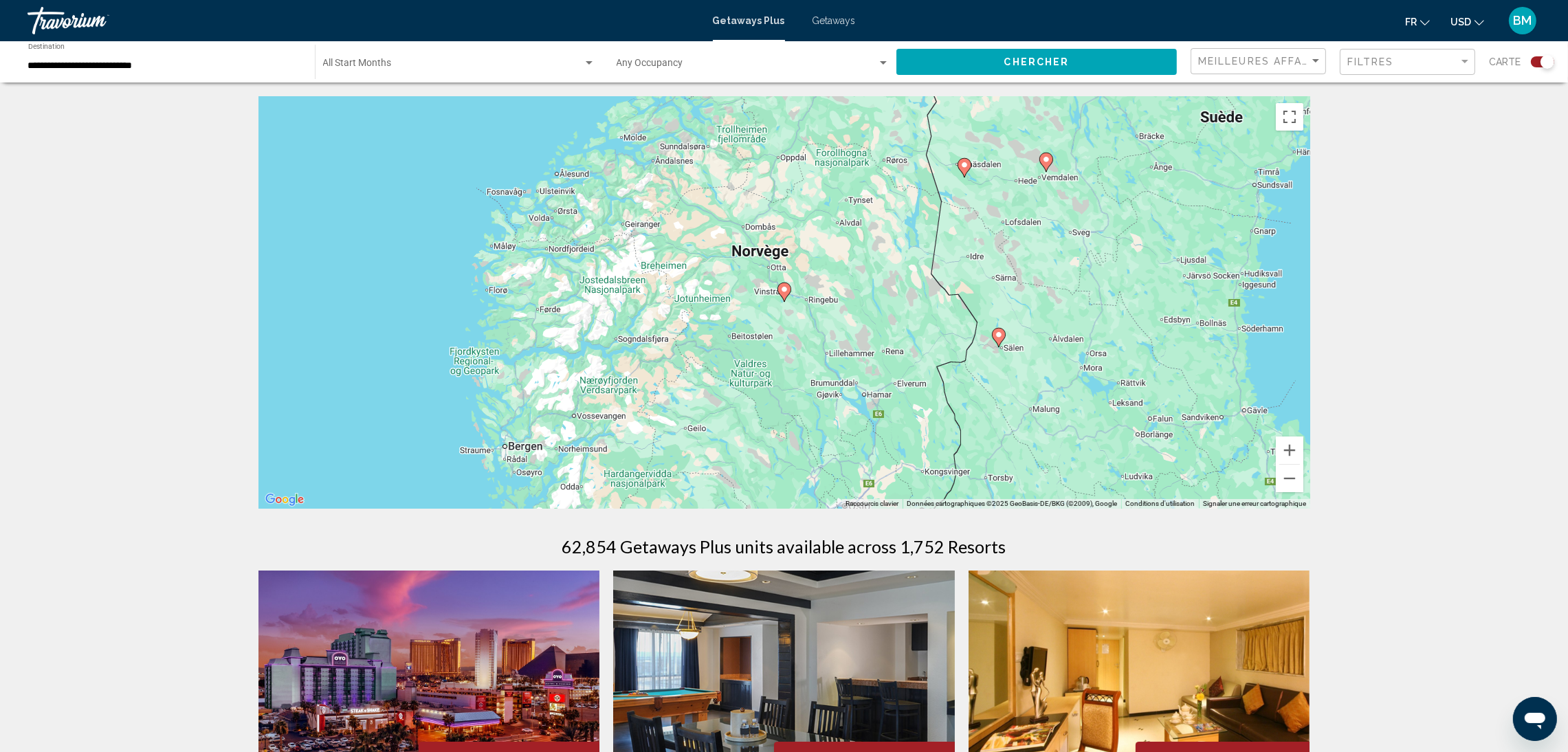
click at [783, 292] on image "Main content" at bounding box center [784, 289] width 8 height 8
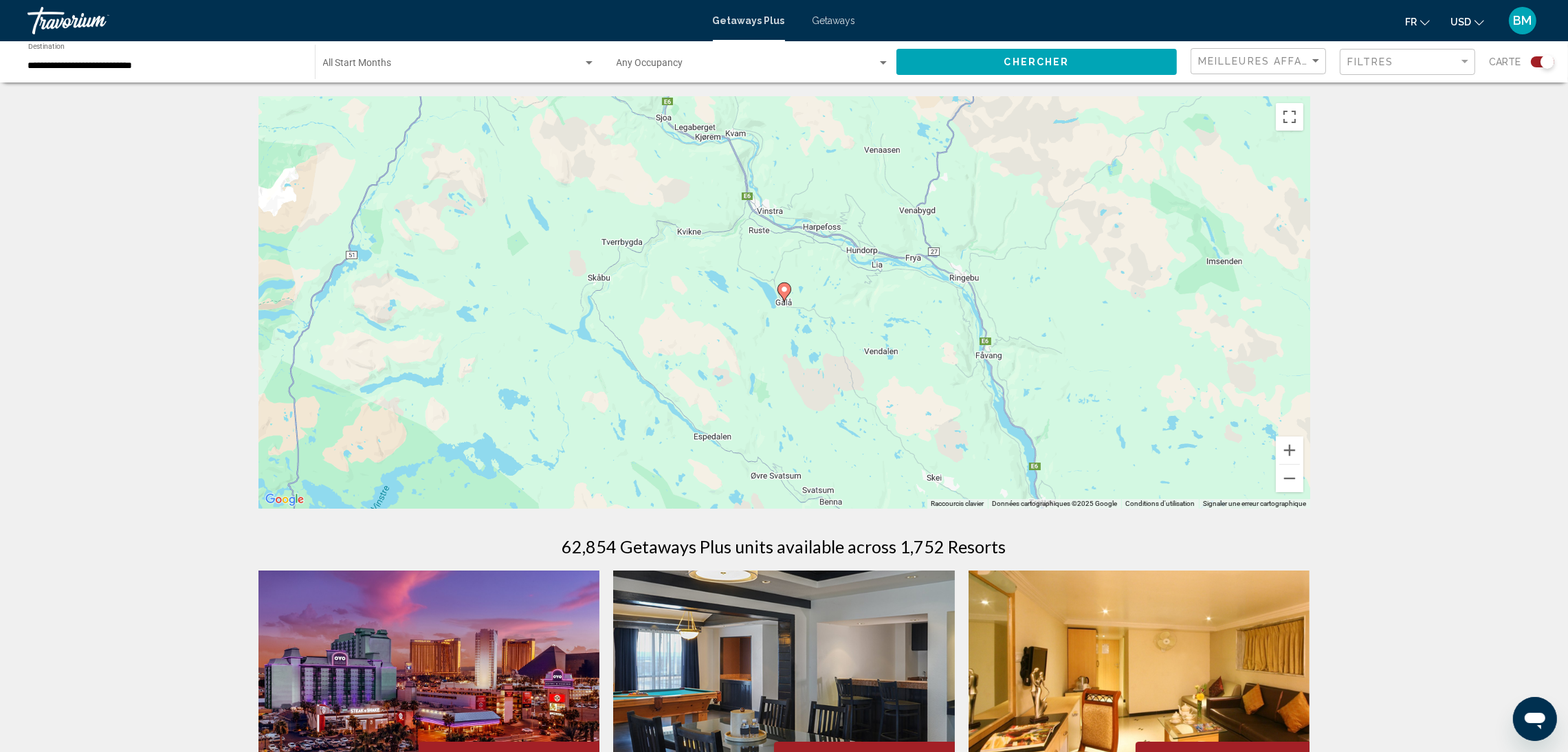
click at [783, 292] on image "Main content" at bounding box center [784, 289] width 8 height 8
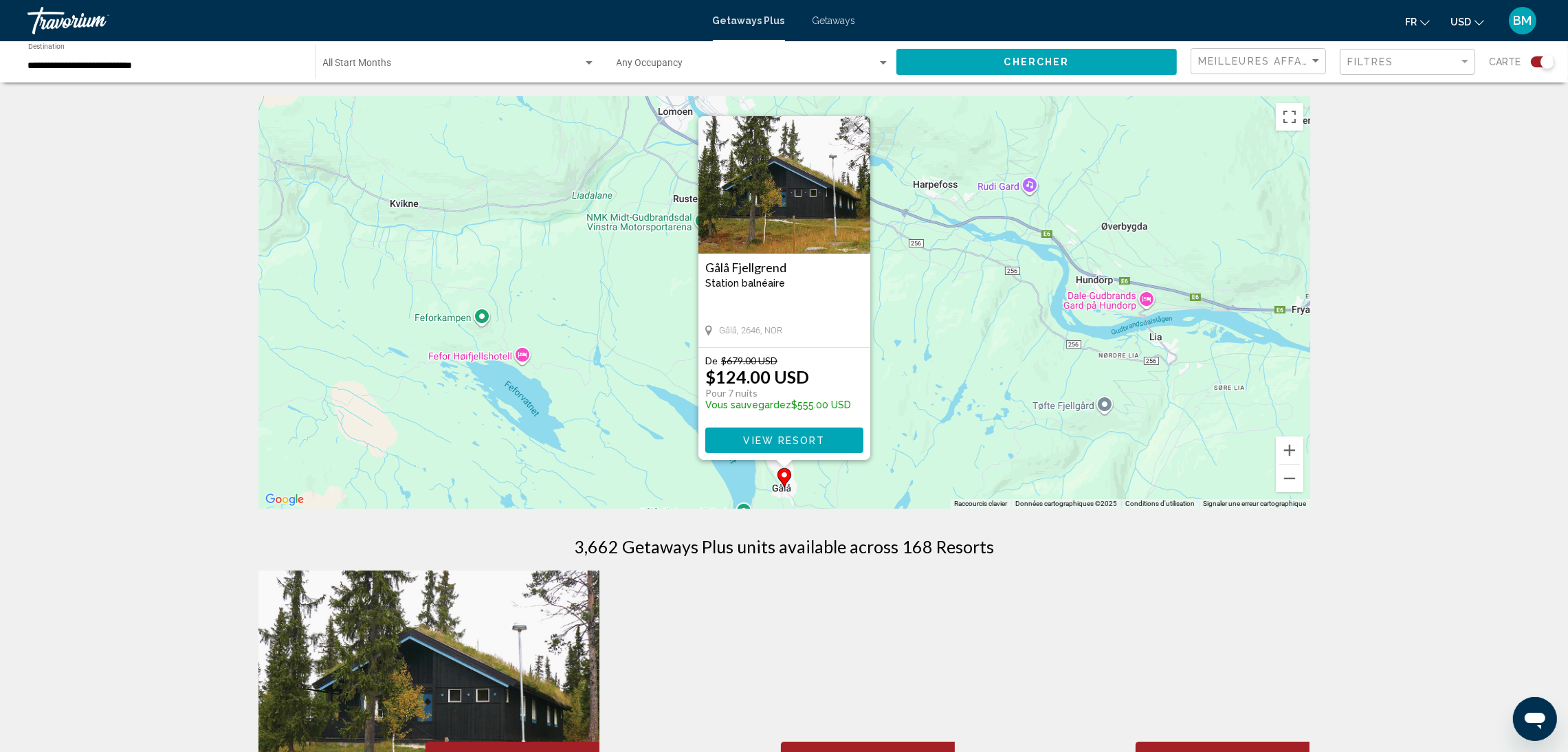
click at [764, 439] on span "View Resort" at bounding box center [784, 440] width 82 height 11
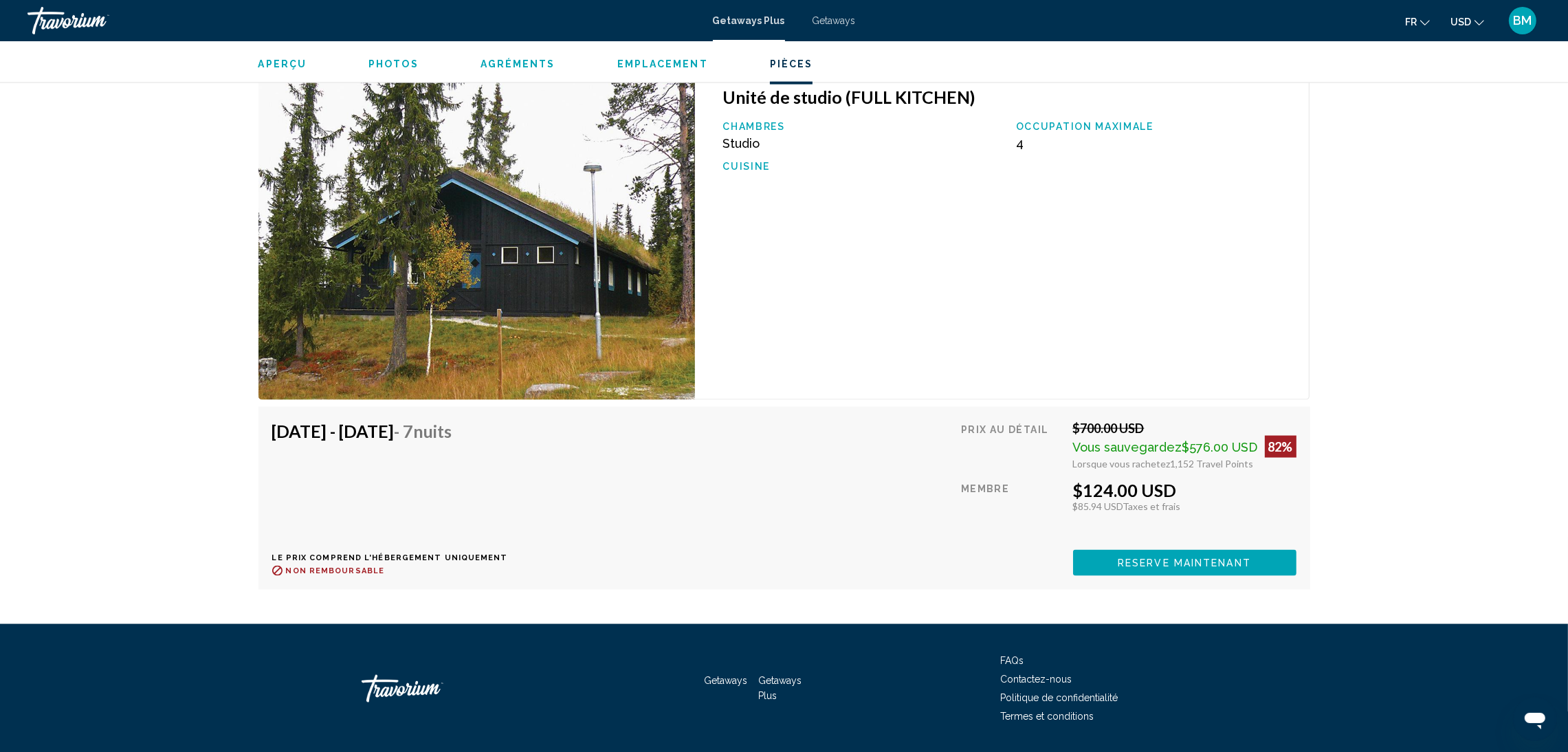
scroll to position [2985, 0]
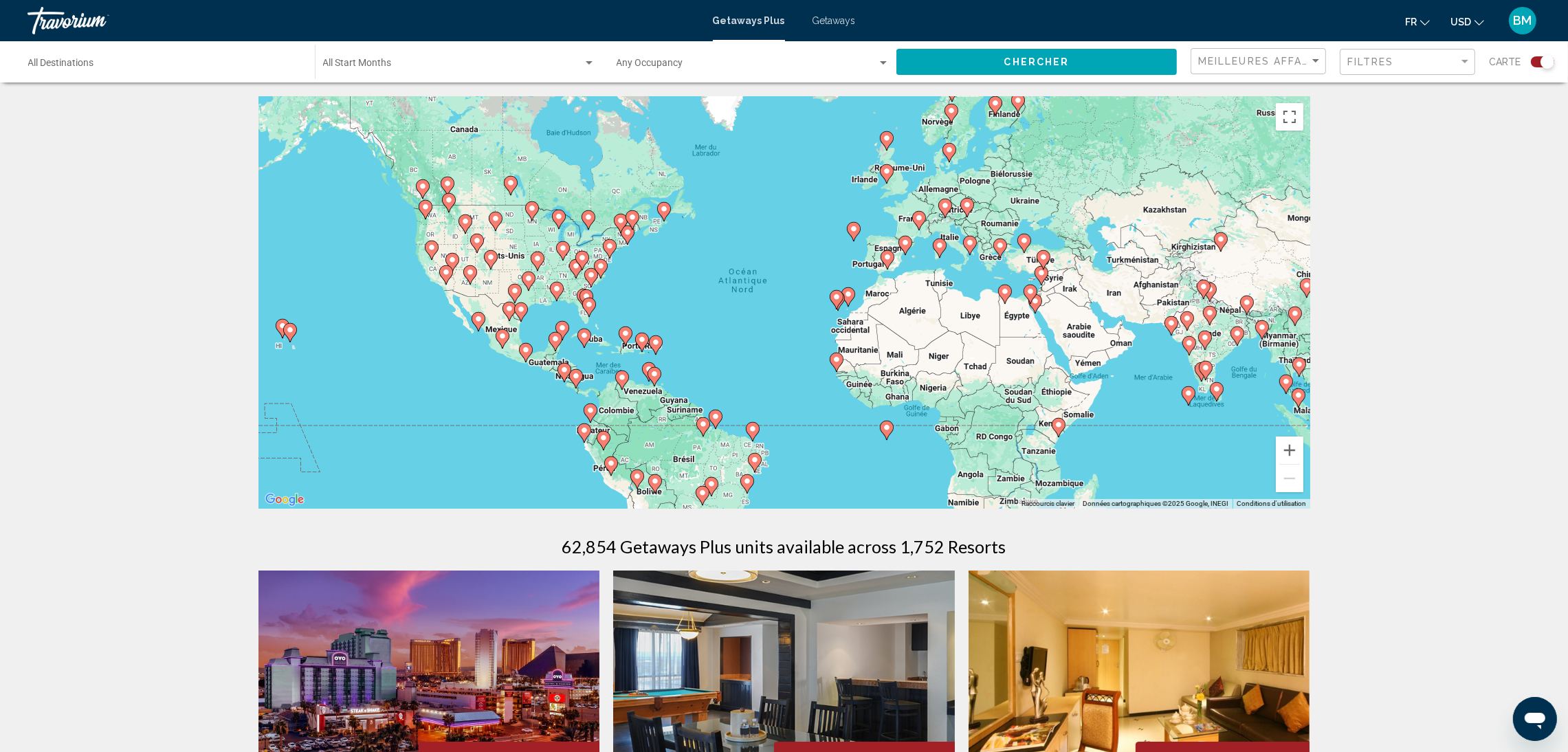
click at [887, 180] on icon "Main content" at bounding box center [886, 174] width 13 height 18
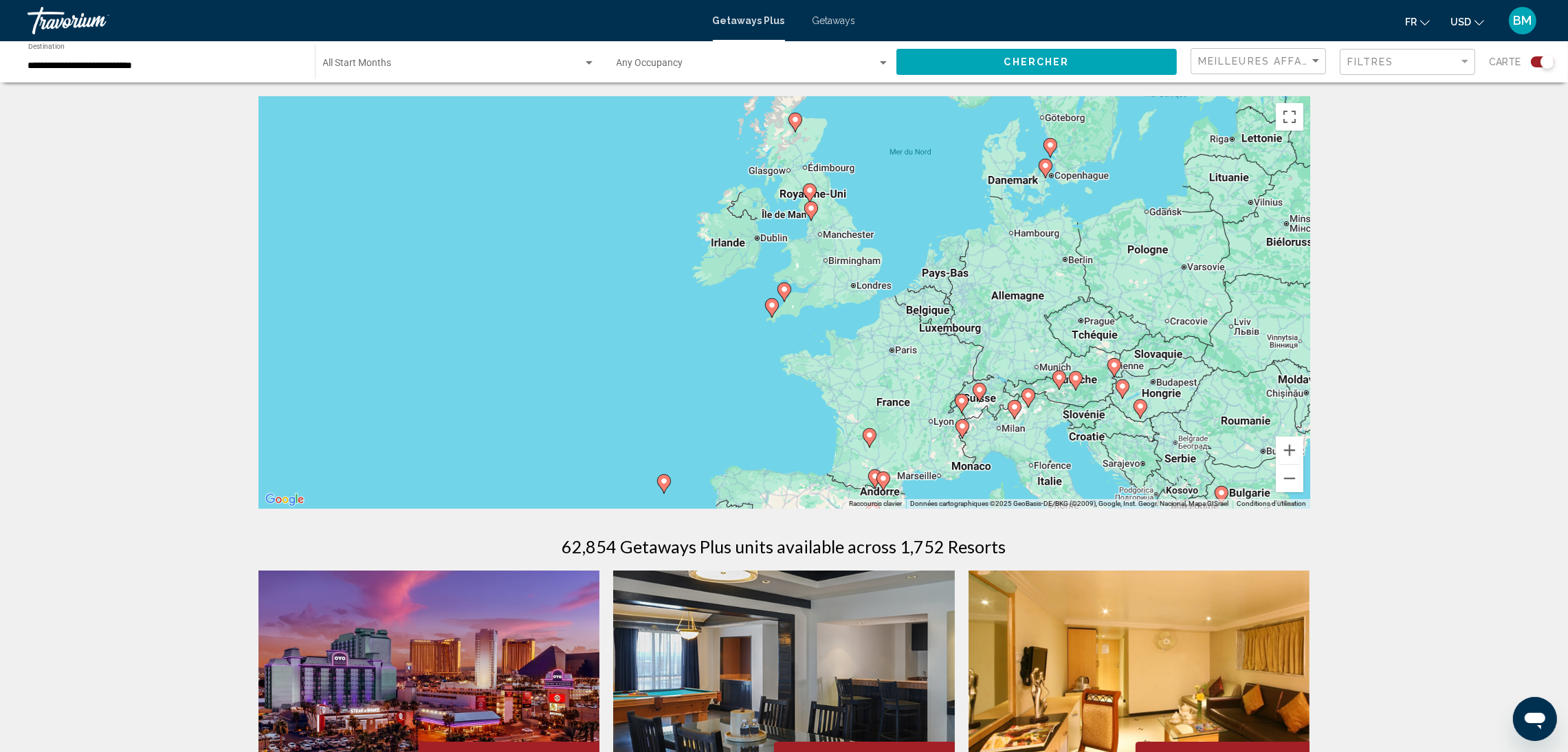
click at [810, 189] on image "Main content" at bounding box center [809, 190] width 8 height 8
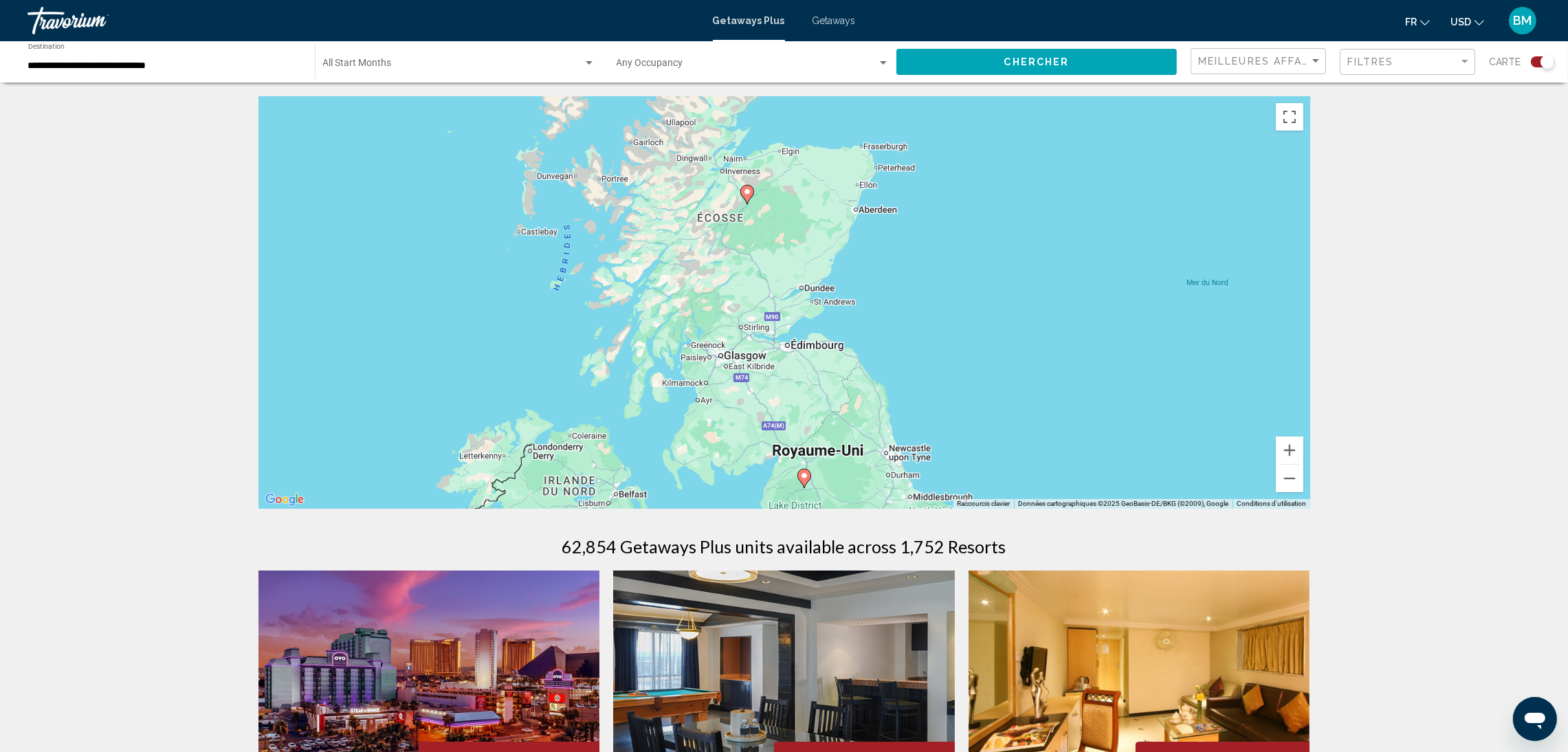
drag, startPoint x: 760, startPoint y: 203, endPoint x: 778, endPoint y: 405, distance: 202.8
click at [778, 405] on div "Pour activer le glissement avec le clavier, appuyez sur Alt+Entrée. Une fois ce…" at bounding box center [784, 303] width 1052 height 413
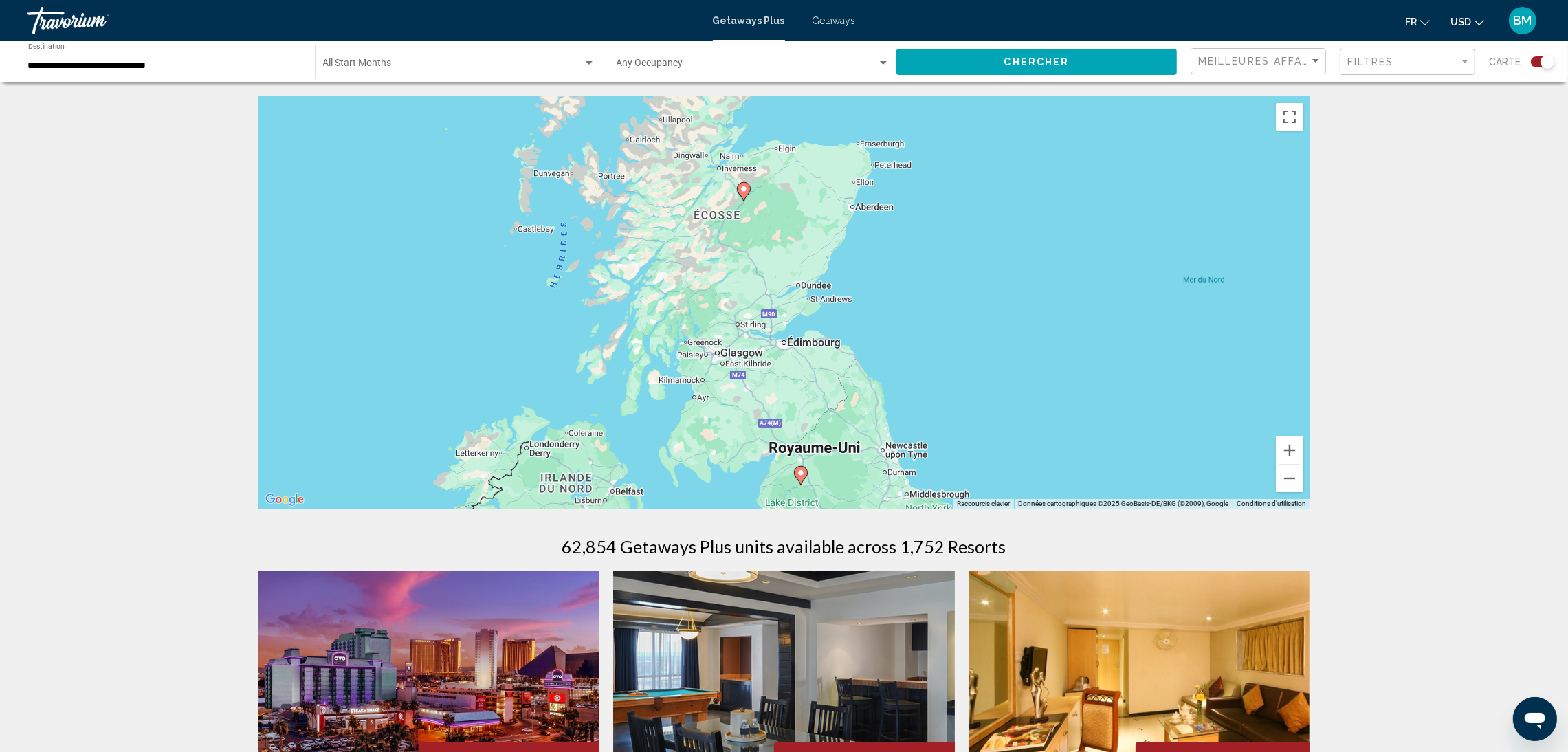
click at [745, 188] on image "Main content" at bounding box center [744, 188] width 8 height 8
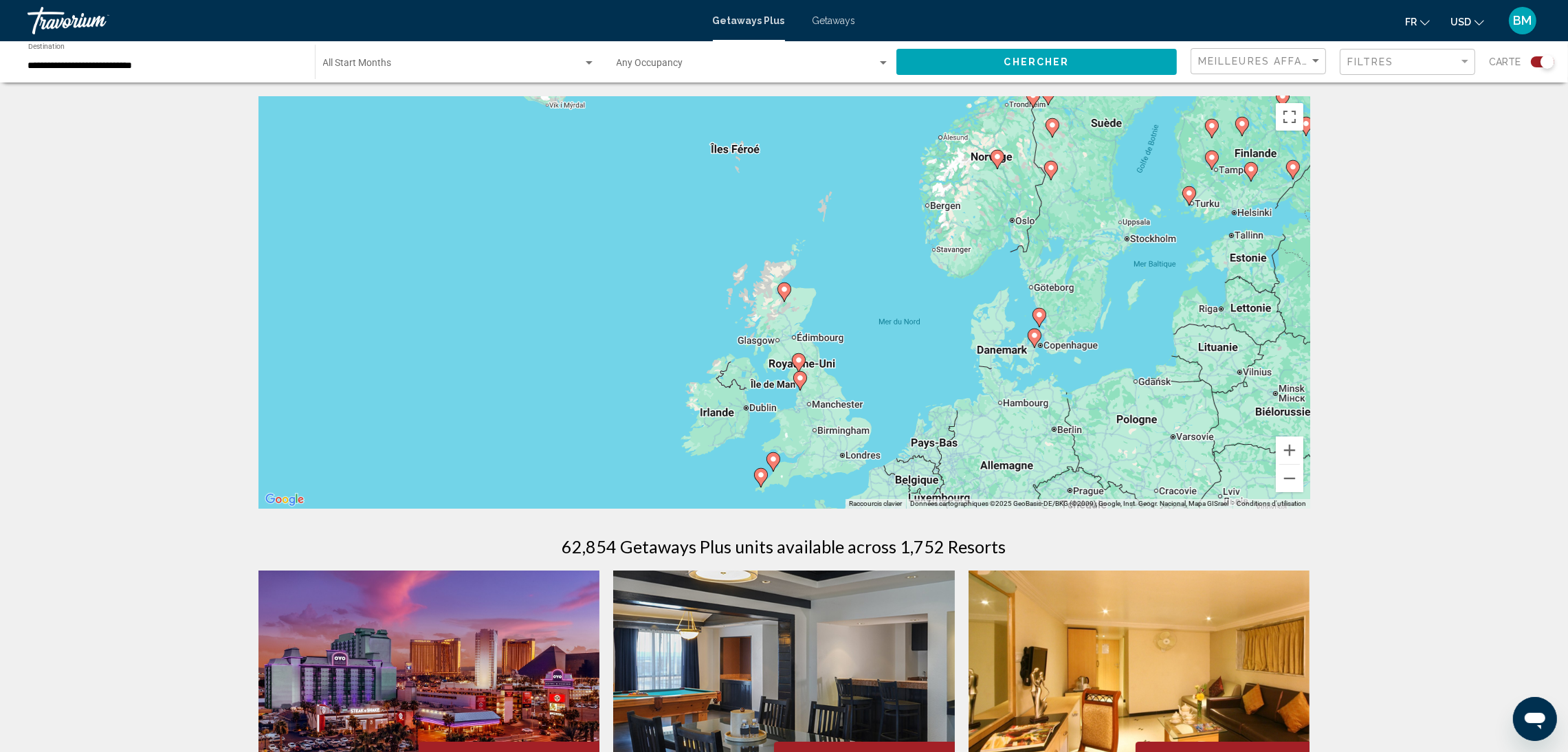
click at [785, 289] on image "Main content" at bounding box center [784, 289] width 8 height 8
type input "**********"
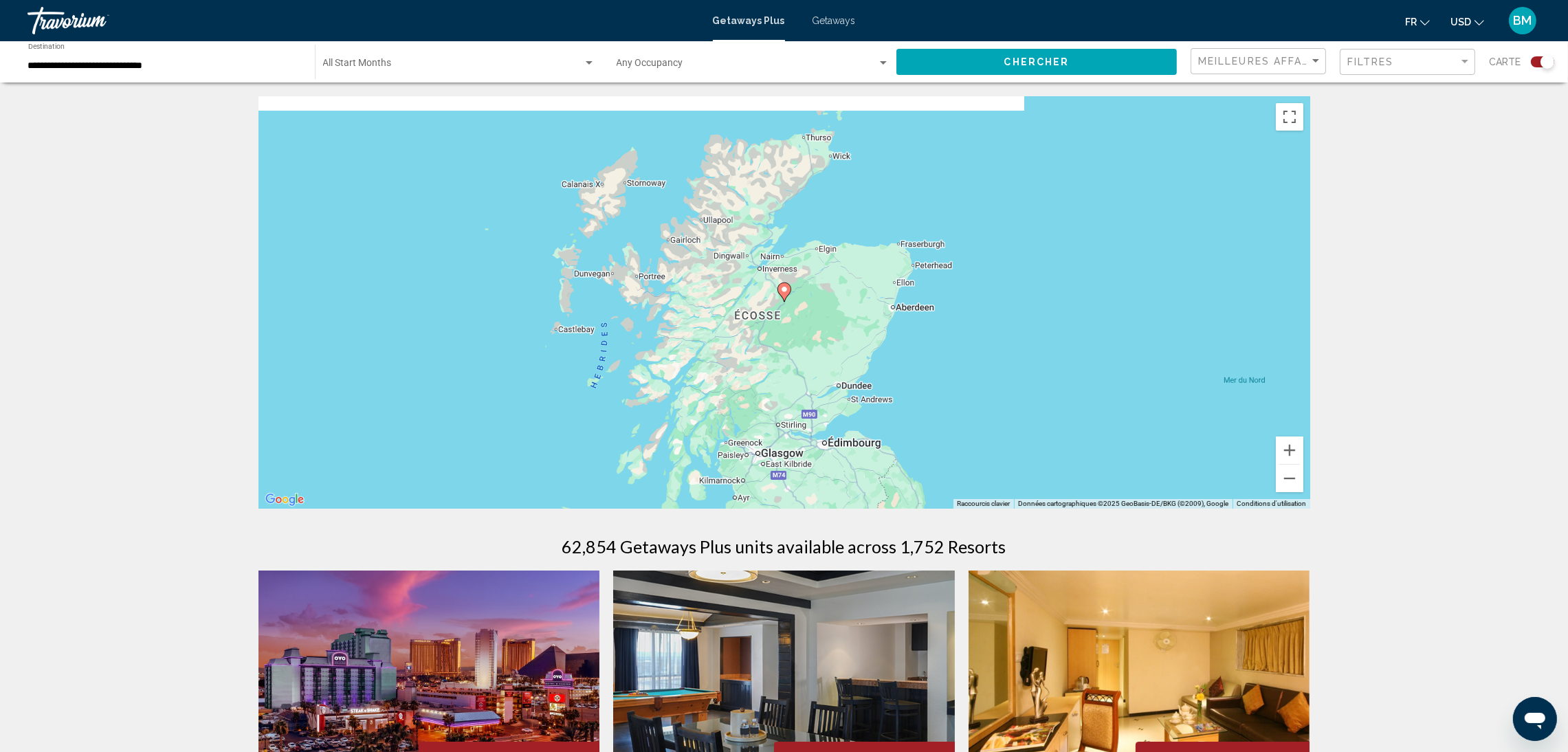
click at [785, 289] on image "Main content" at bounding box center [784, 289] width 8 height 8
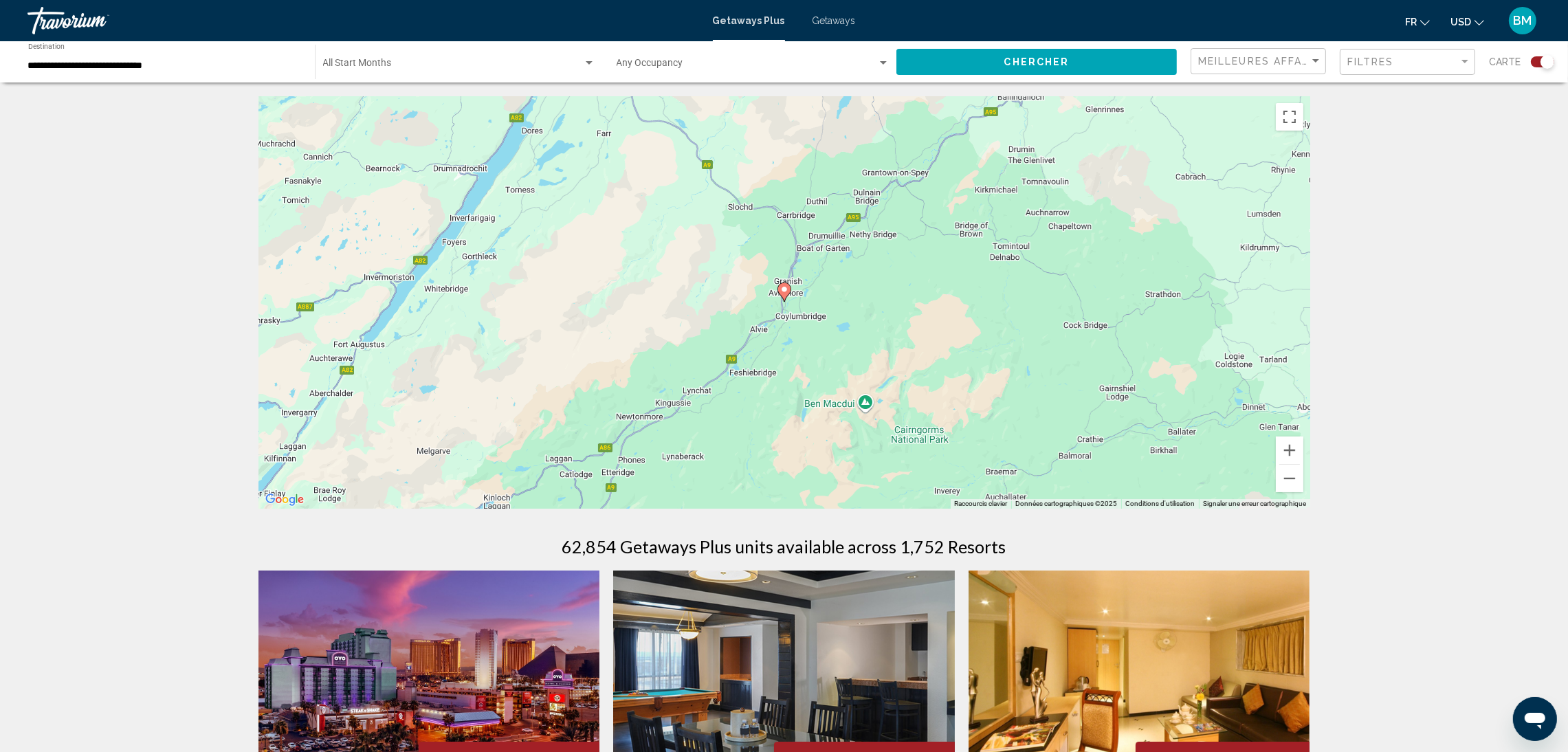
click at [785, 289] on image "Main content" at bounding box center [784, 289] width 8 height 8
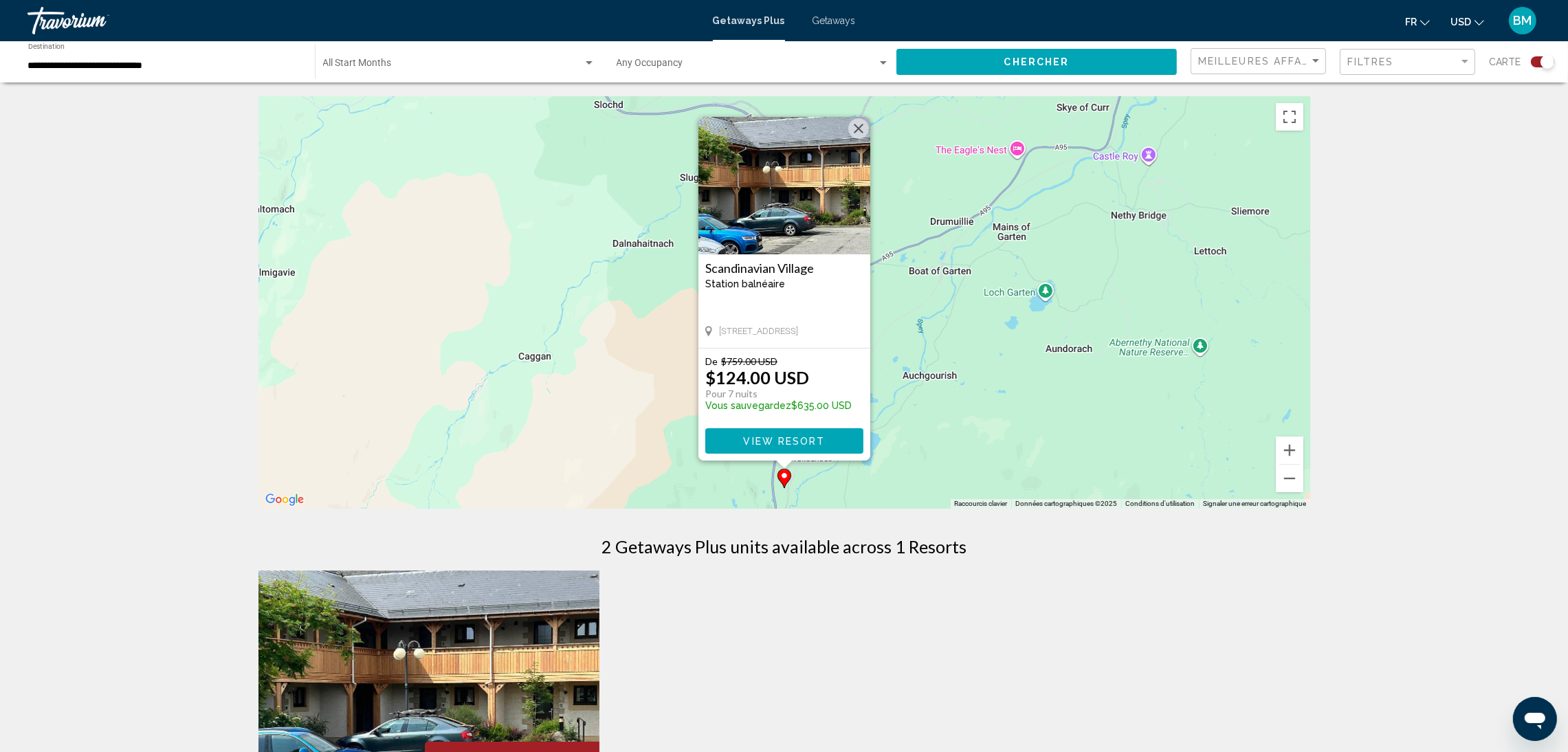
click at [790, 203] on img "Main content" at bounding box center [785, 186] width 172 height 138
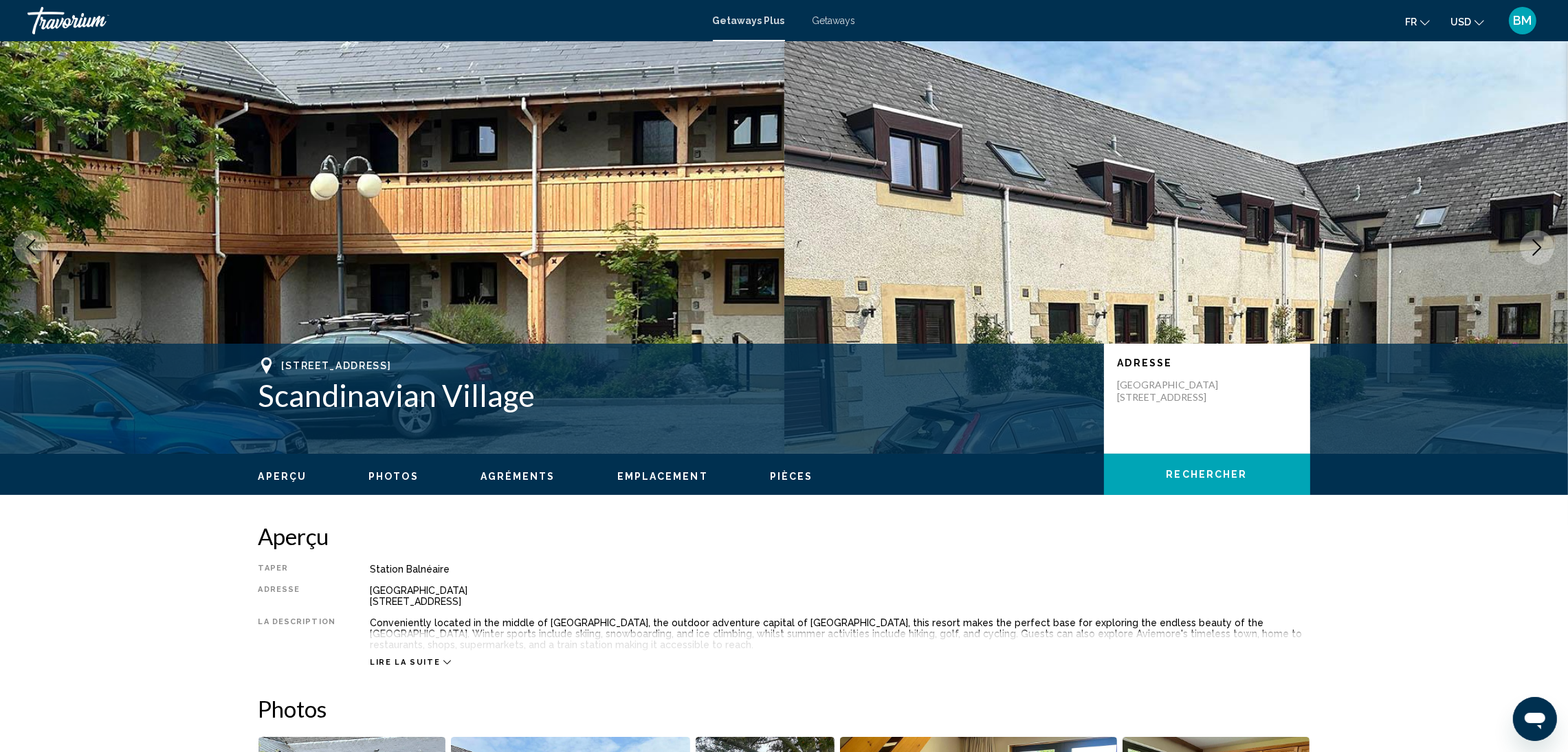
click at [1537, 247] on icon "Next image" at bounding box center [1537, 247] width 17 height 17
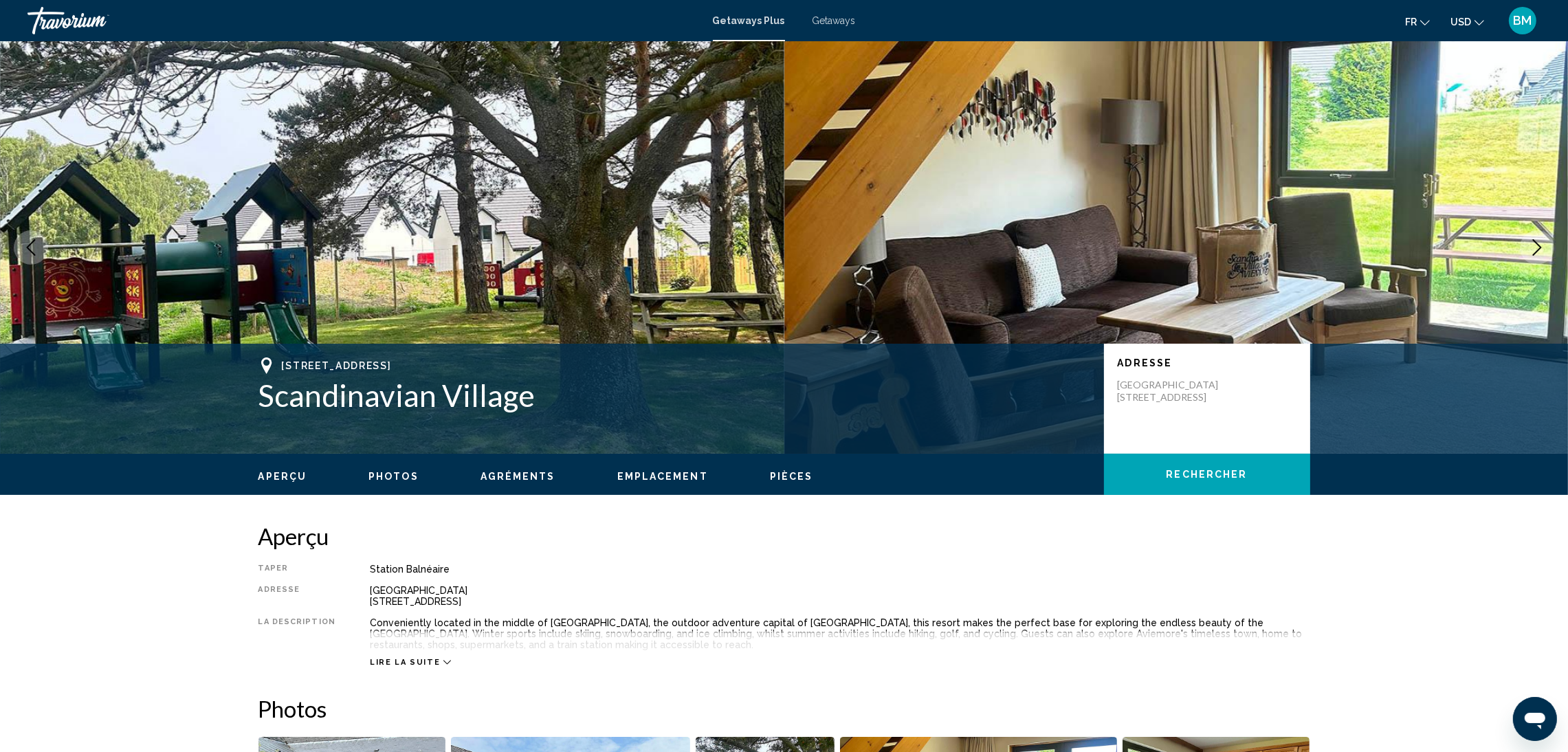
click at [1537, 247] on icon "Next image" at bounding box center [1537, 247] width 17 height 17
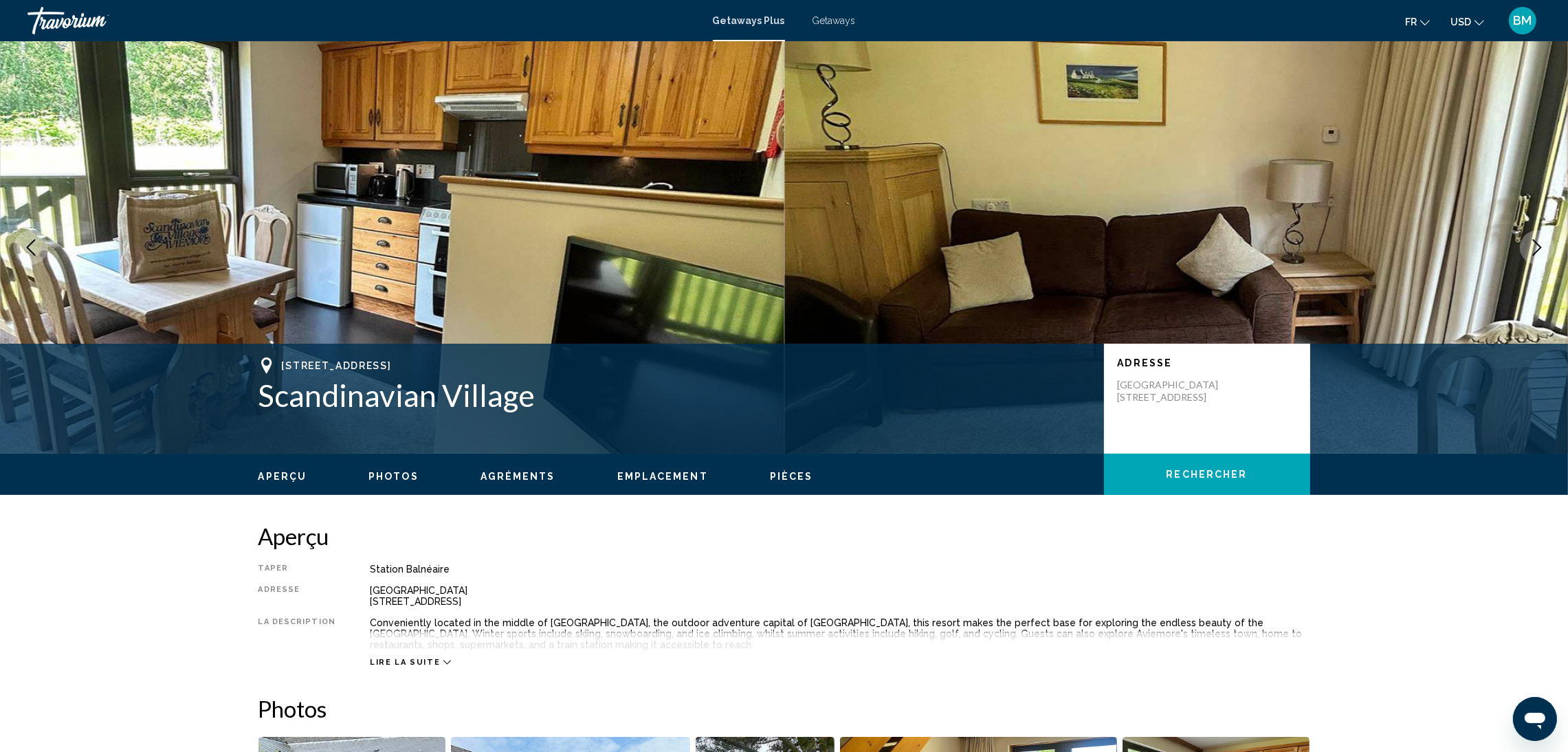
click at [1537, 247] on icon "Next image" at bounding box center [1537, 247] width 17 height 17
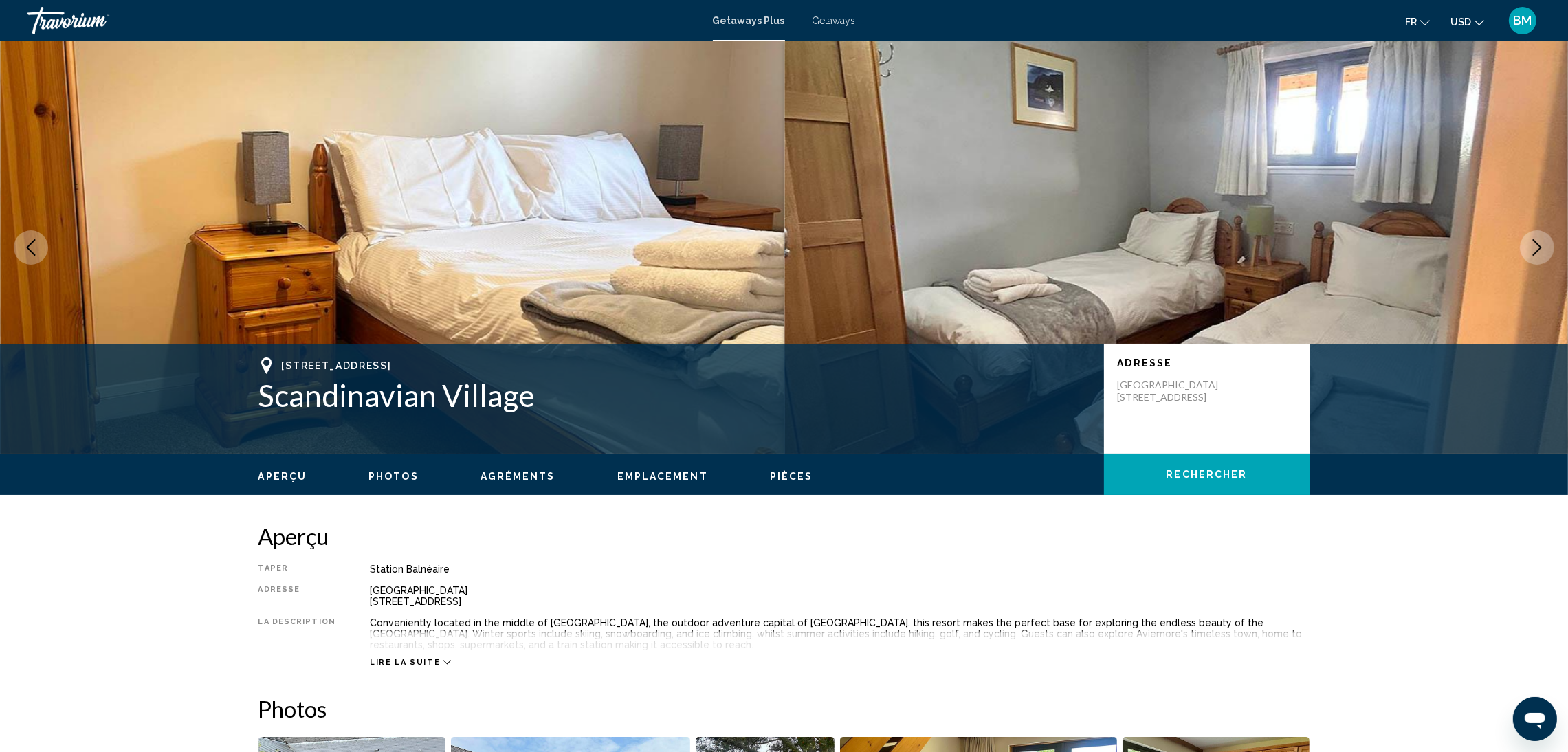
click at [1537, 247] on icon "Next image" at bounding box center [1537, 247] width 17 height 17
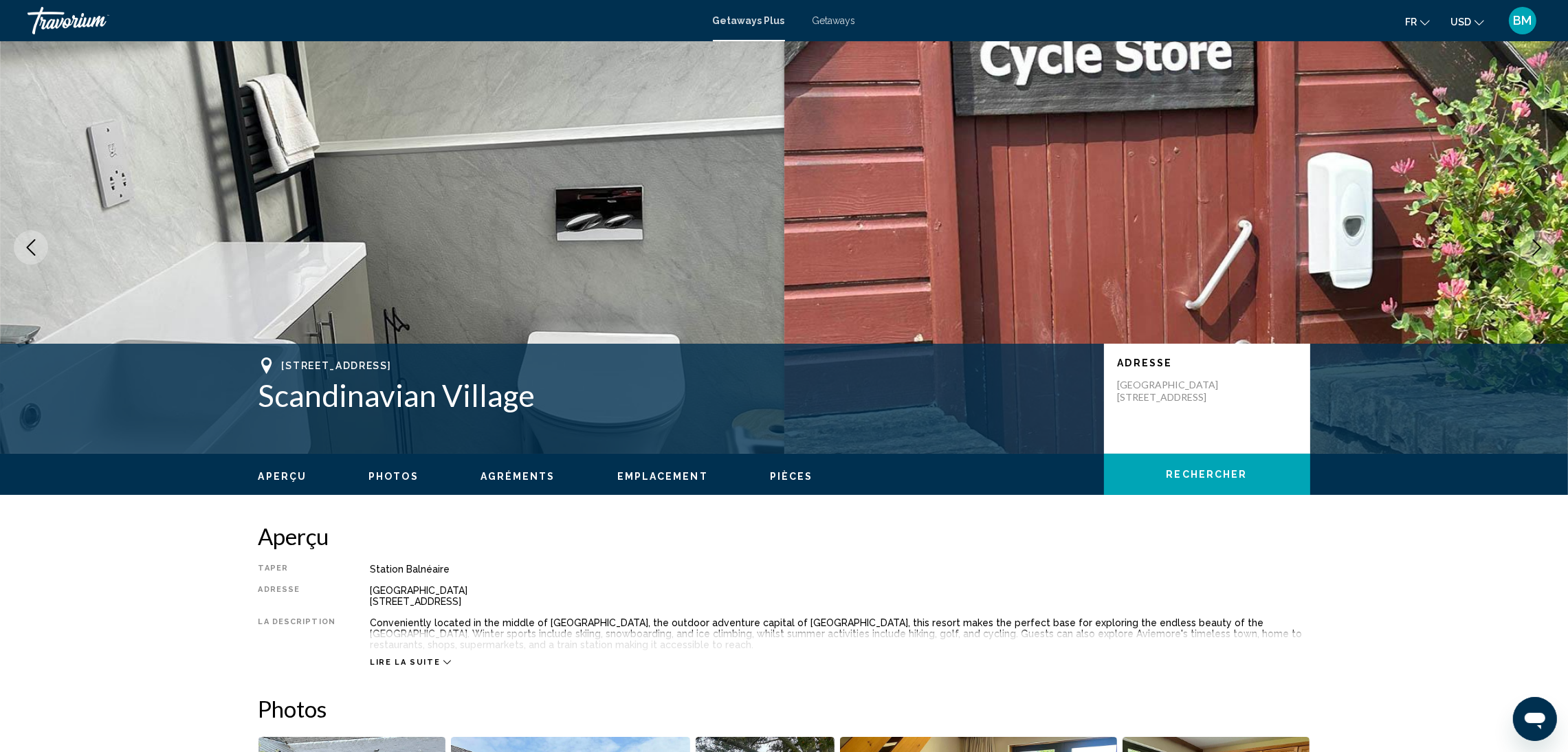
click at [1537, 247] on icon "Next image" at bounding box center [1537, 247] width 17 height 17
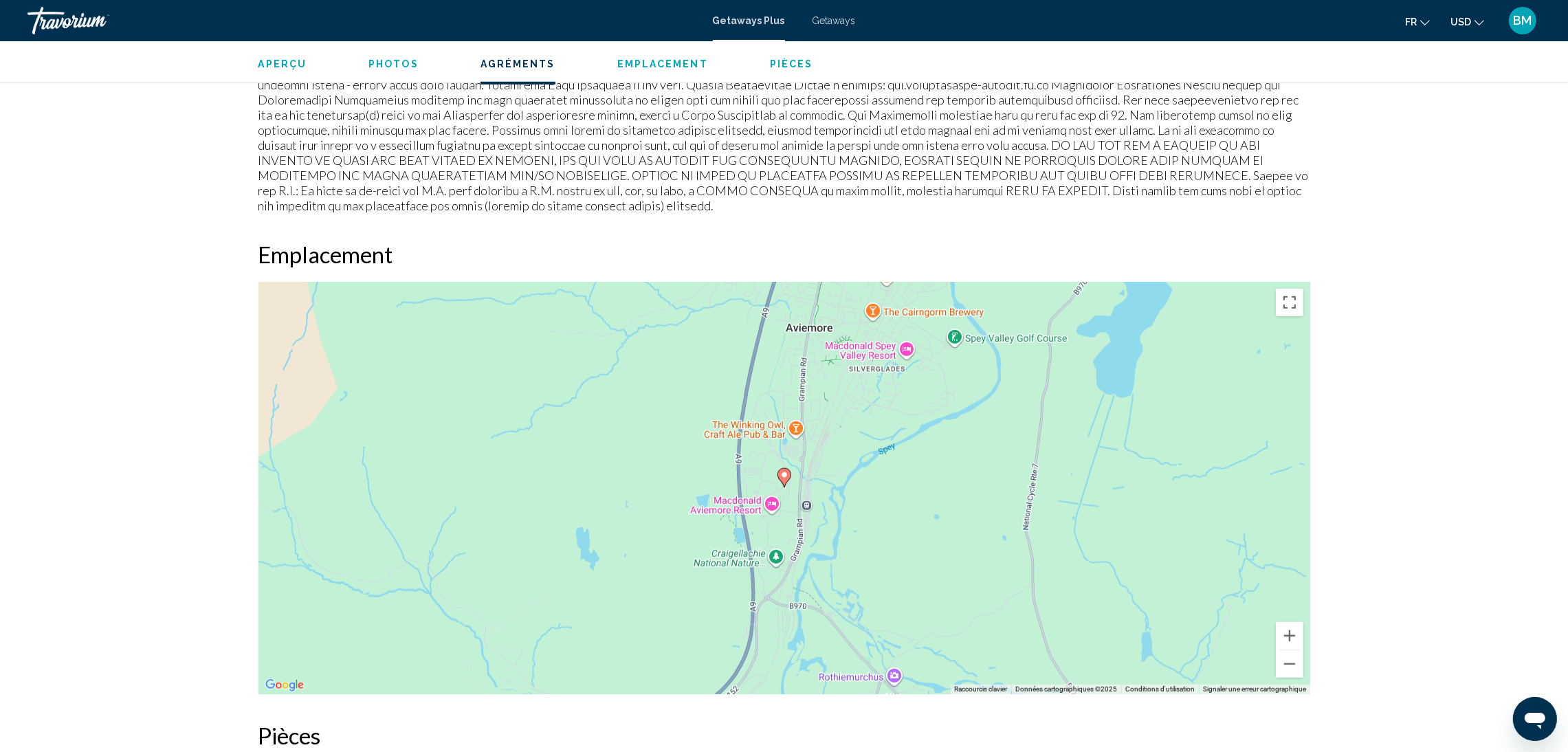
scroll to position [1462, 0]
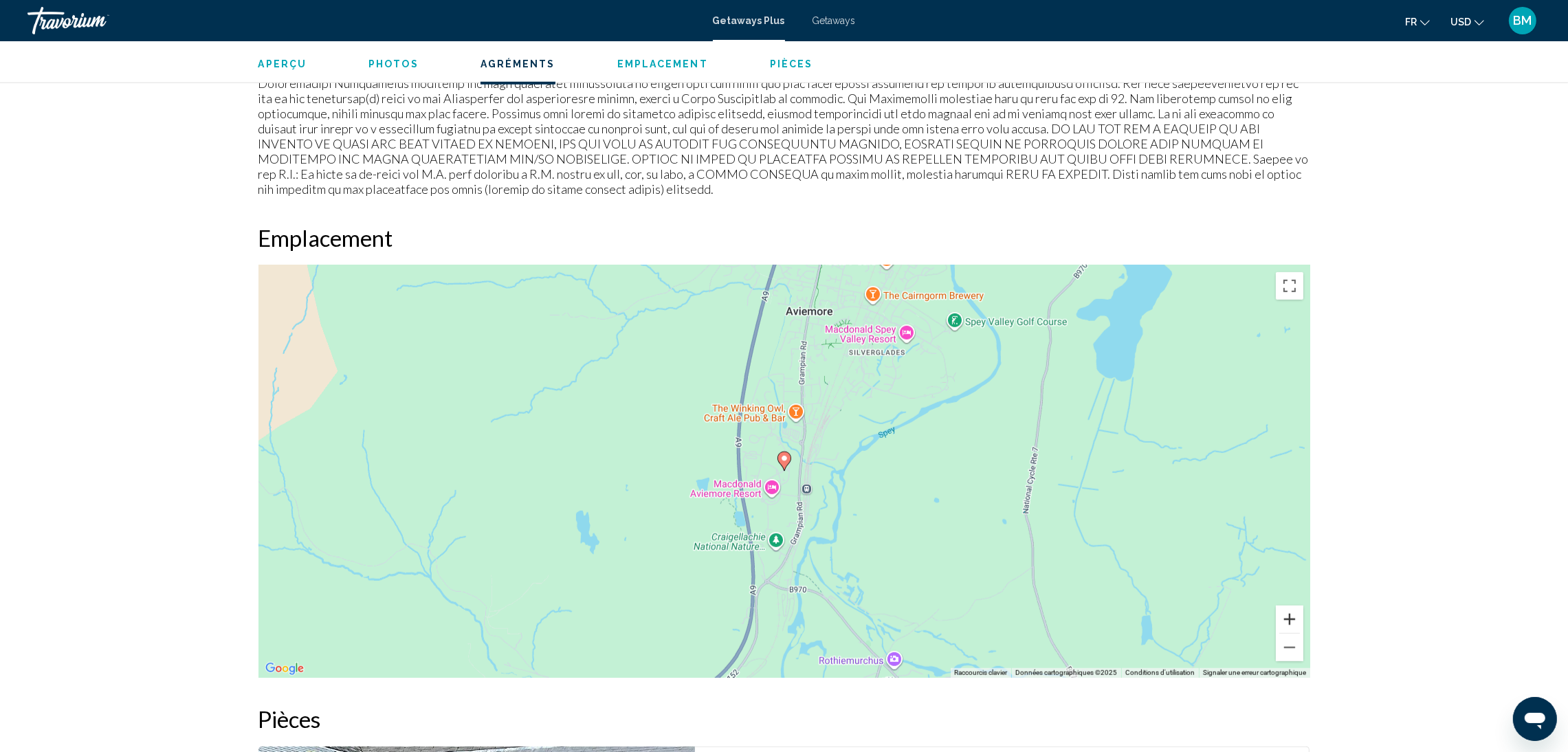
click at [1290, 620] on button "Zoom avant" at bounding box center [1290, 619] width 27 height 27
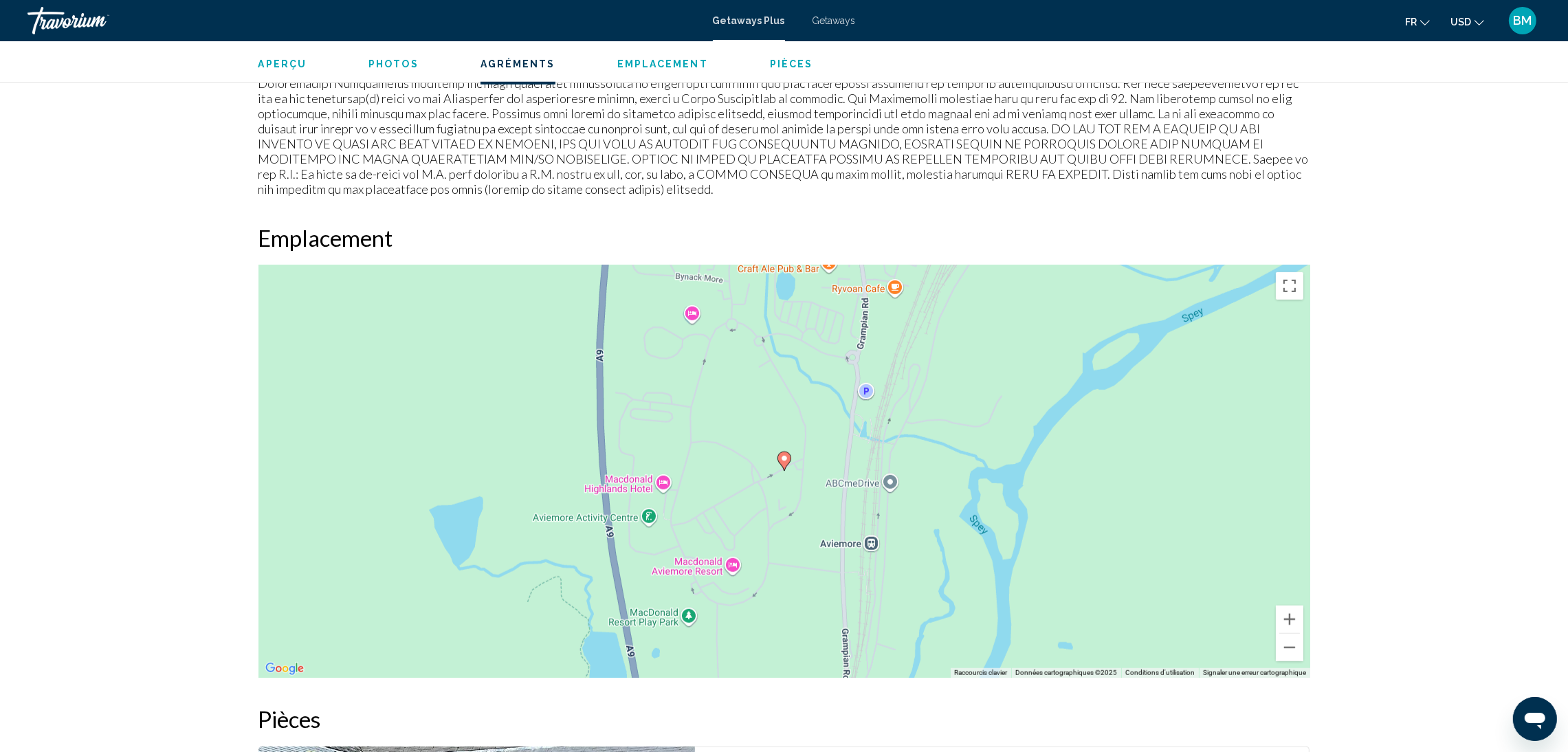
click at [867, 545] on div "Pour activer le glissement avec le clavier, appuyez sur Alt+Entrée. Une fois ce…" at bounding box center [784, 472] width 1052 height 413
click at [856, 517] on span "Voir sur Google Maps" at bounding box center [870, 522] width 83 height 11
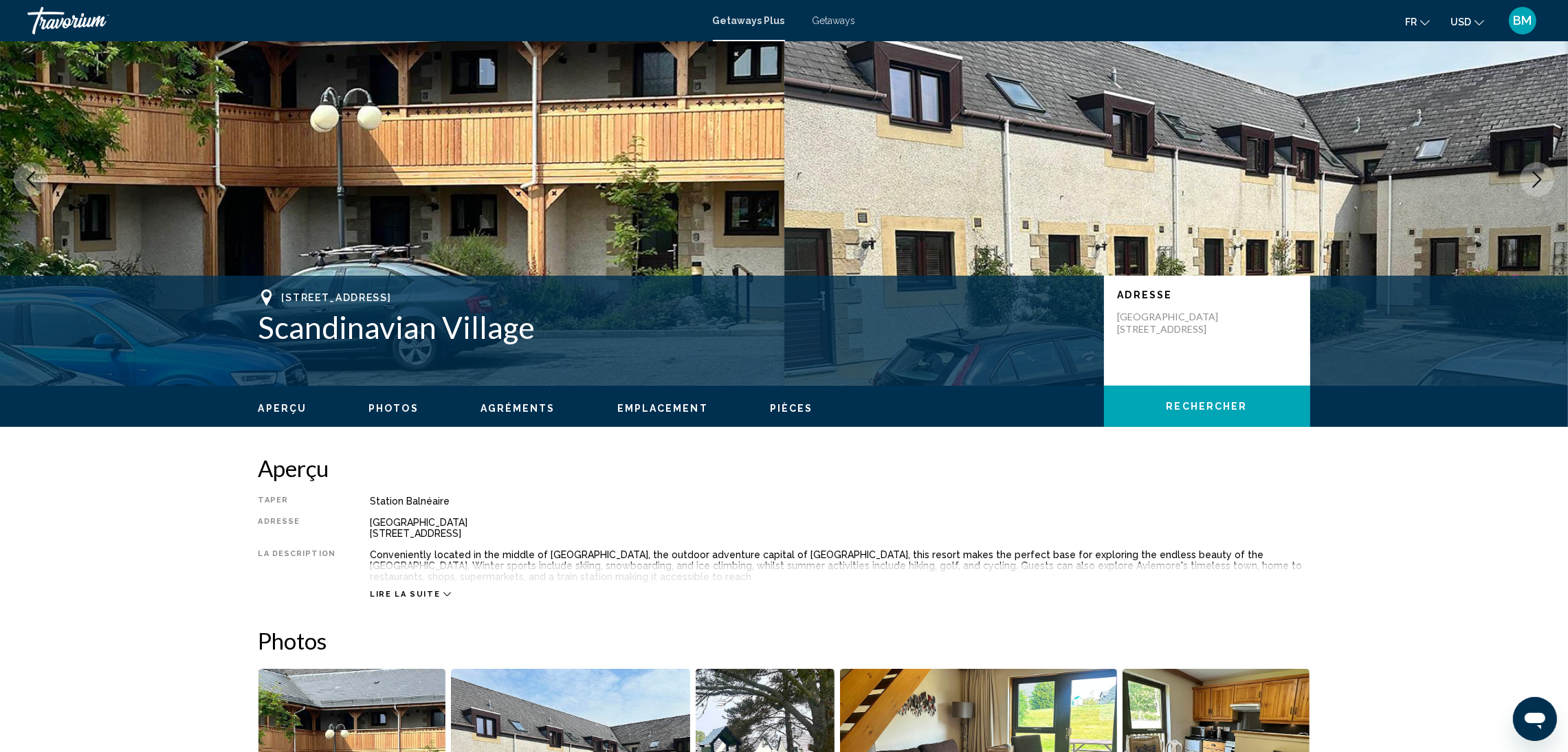
scroll to position [0, 0]
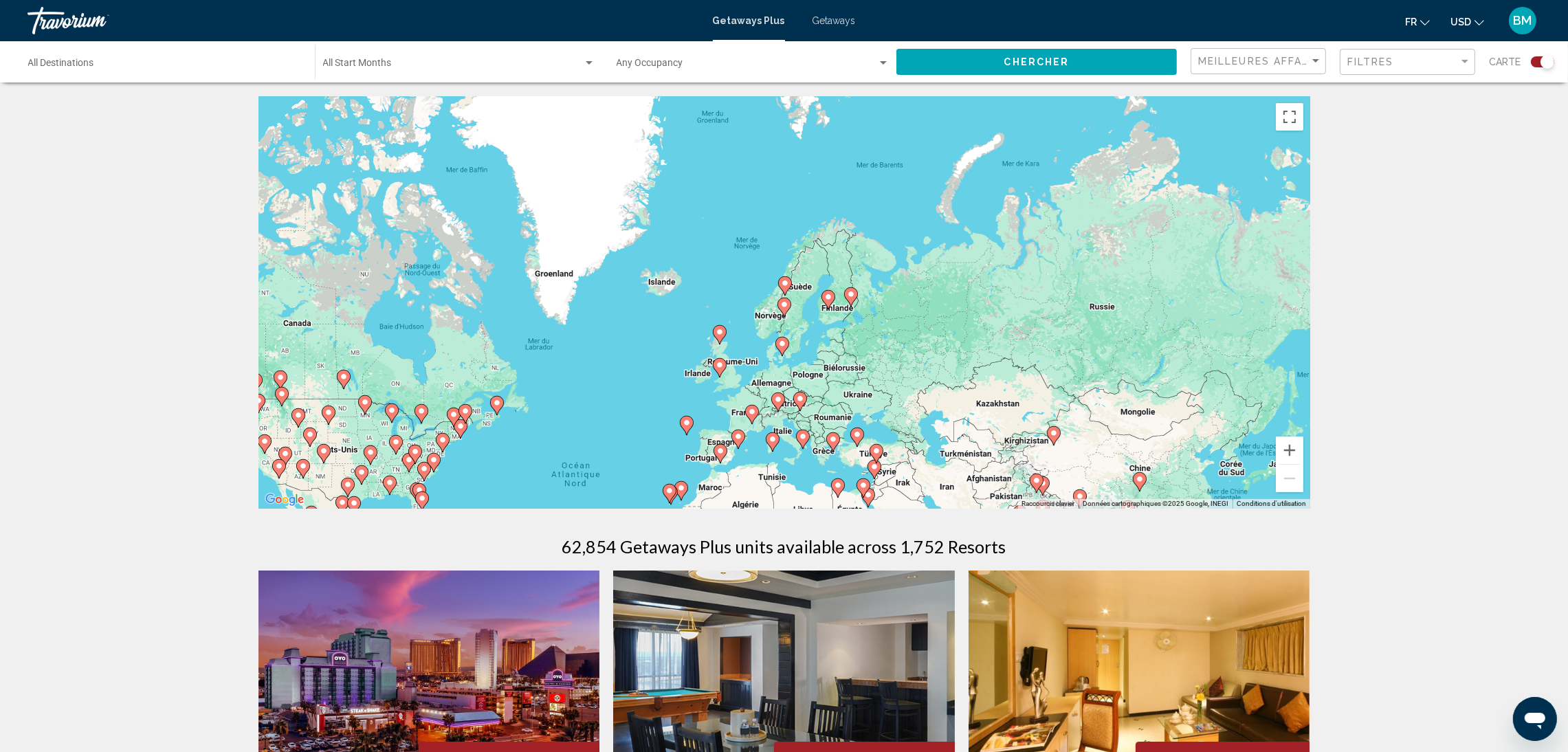
drag, startPoint x: 894, startPoint y: 170, endPoint x: 726, endPoint y: 366, distance: 258.1
click at [726, 366] on div "Pour activer le glissement avec le clavier, appuyez sur Alt+Entrée. Une fois ce…" at bounding box center [784, 303] width 1052 height 413
click at [782, 313] on gmp-advanced-marker "Main content" at bounding box center [784, 307] width 14 height 21
type input "**********"
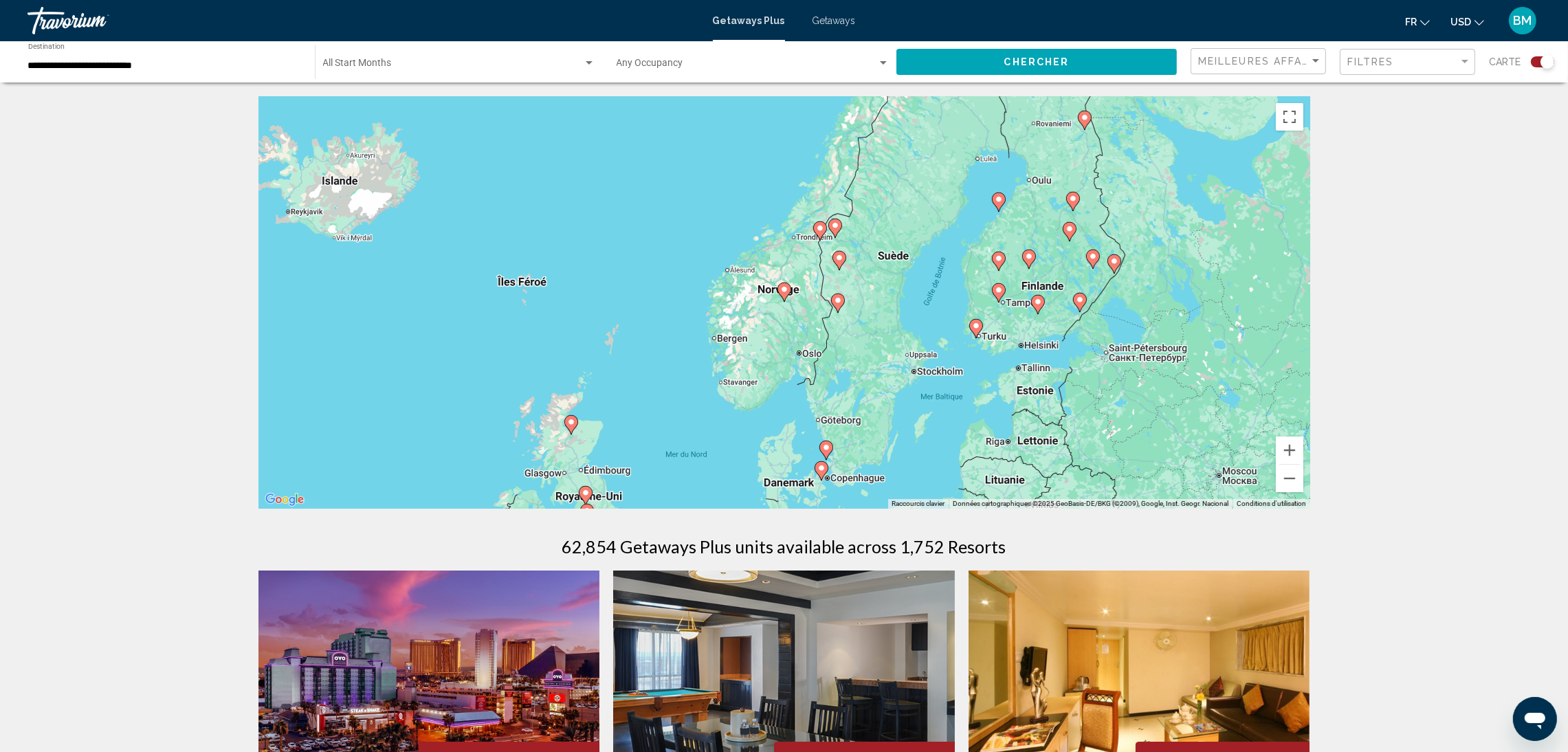
click at [786, 292] on image "Main content" at bounding box center [784, 289] width 8 height 8
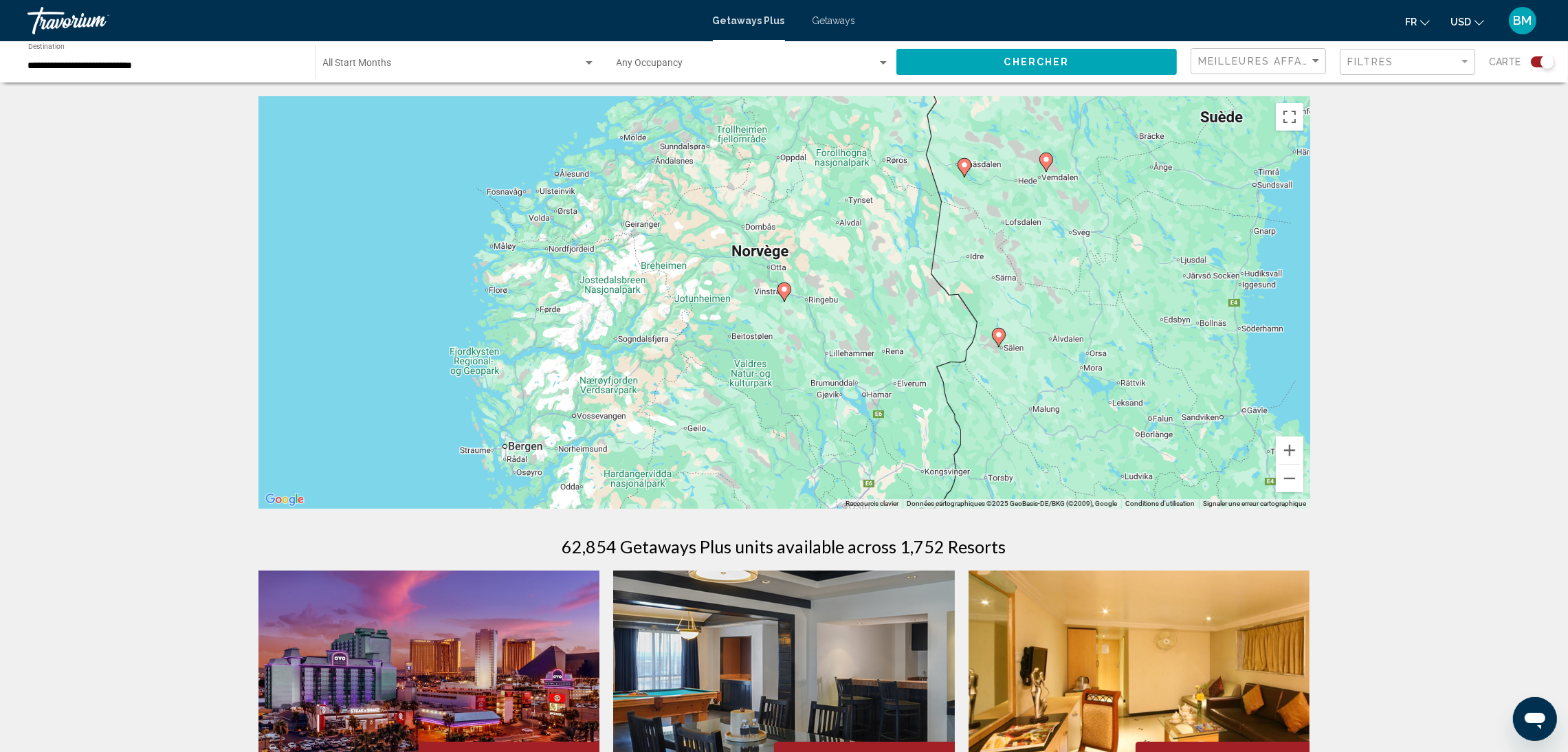
click at [786, 292] on image "Main content" at bounding box center [784, 289] width 8 height 8
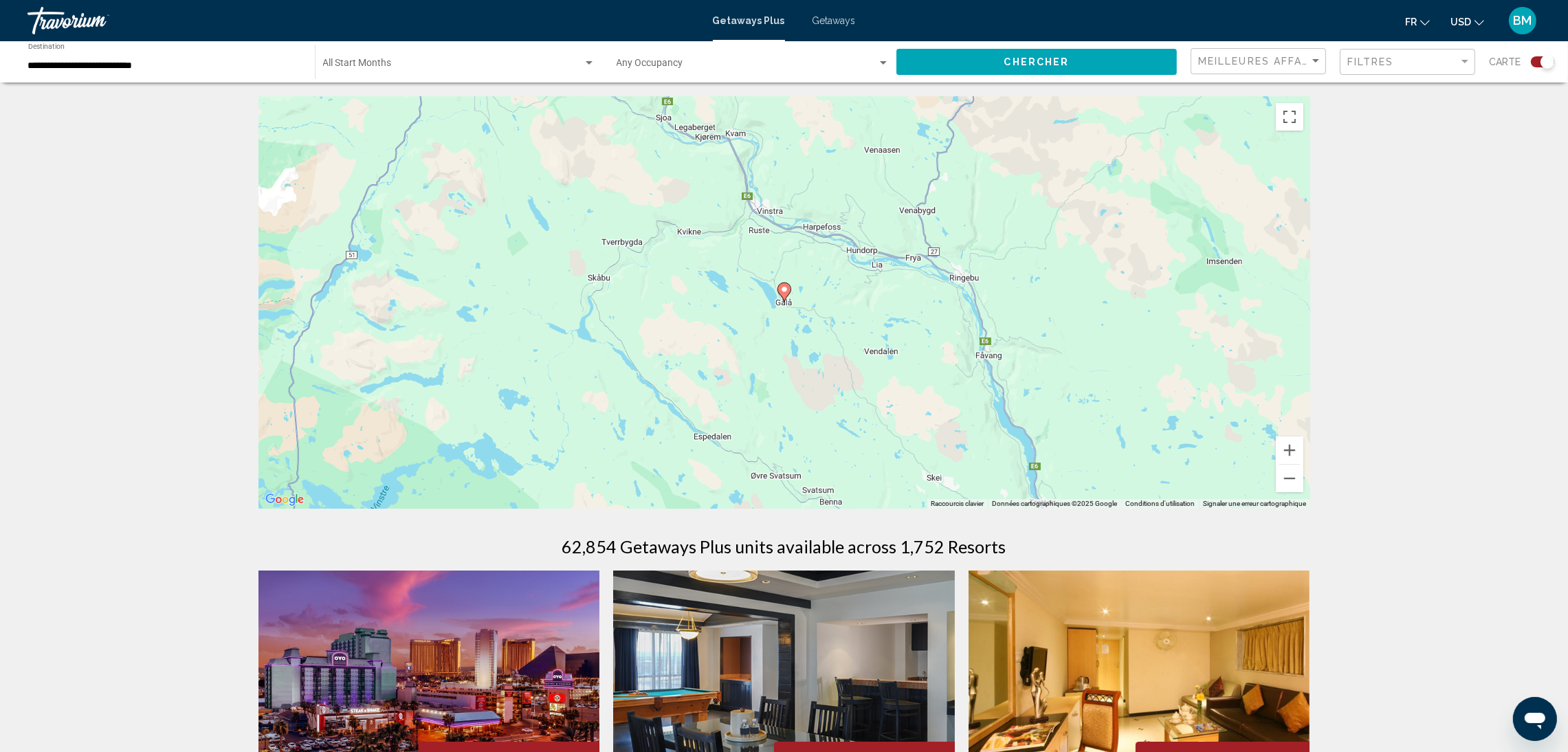
click at [786, 292] on image "Main content" at bounding box center [784, 289] width 8 height 8
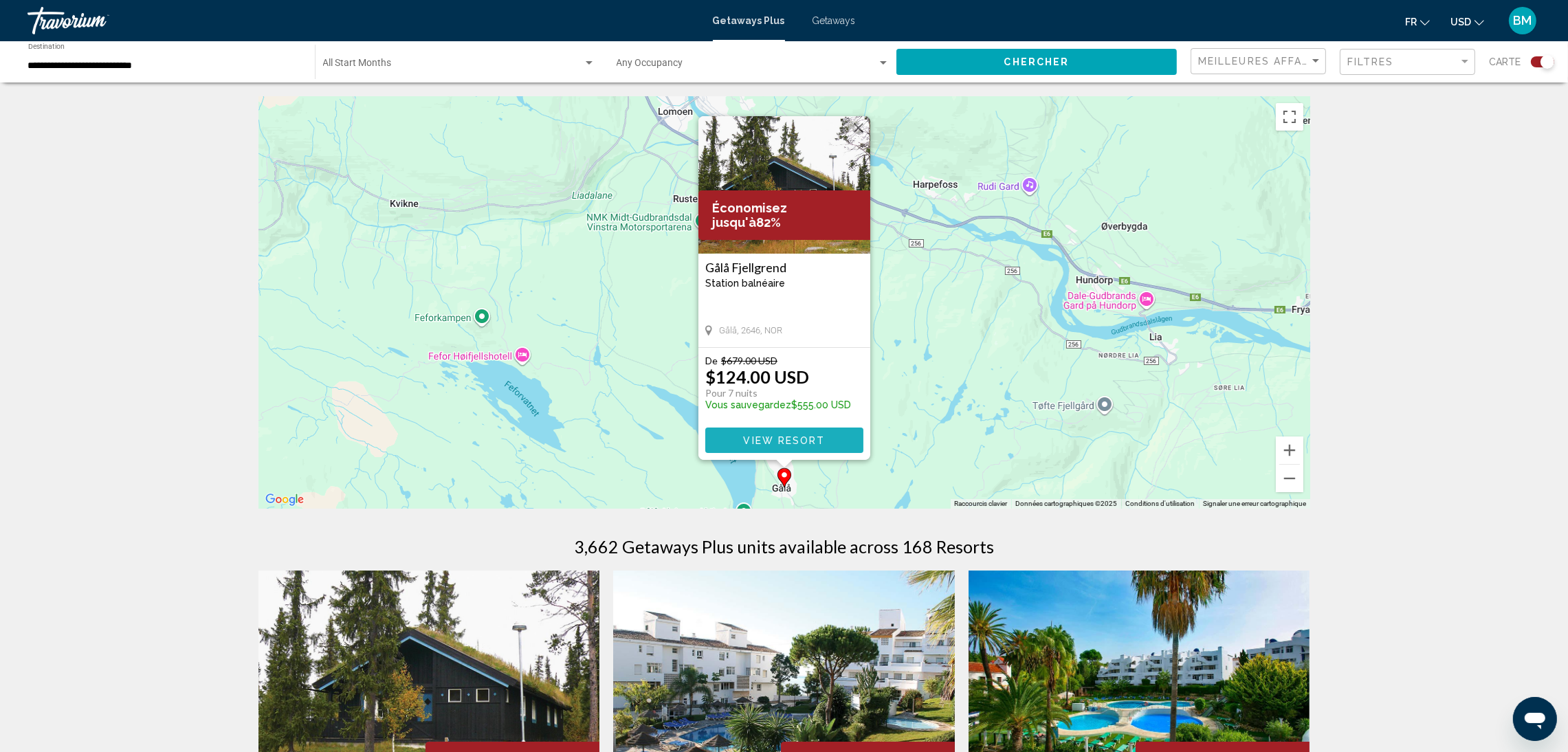
click at [805, 443] on span "View Resort" at bounding box center [784, 440] width 82 height 11
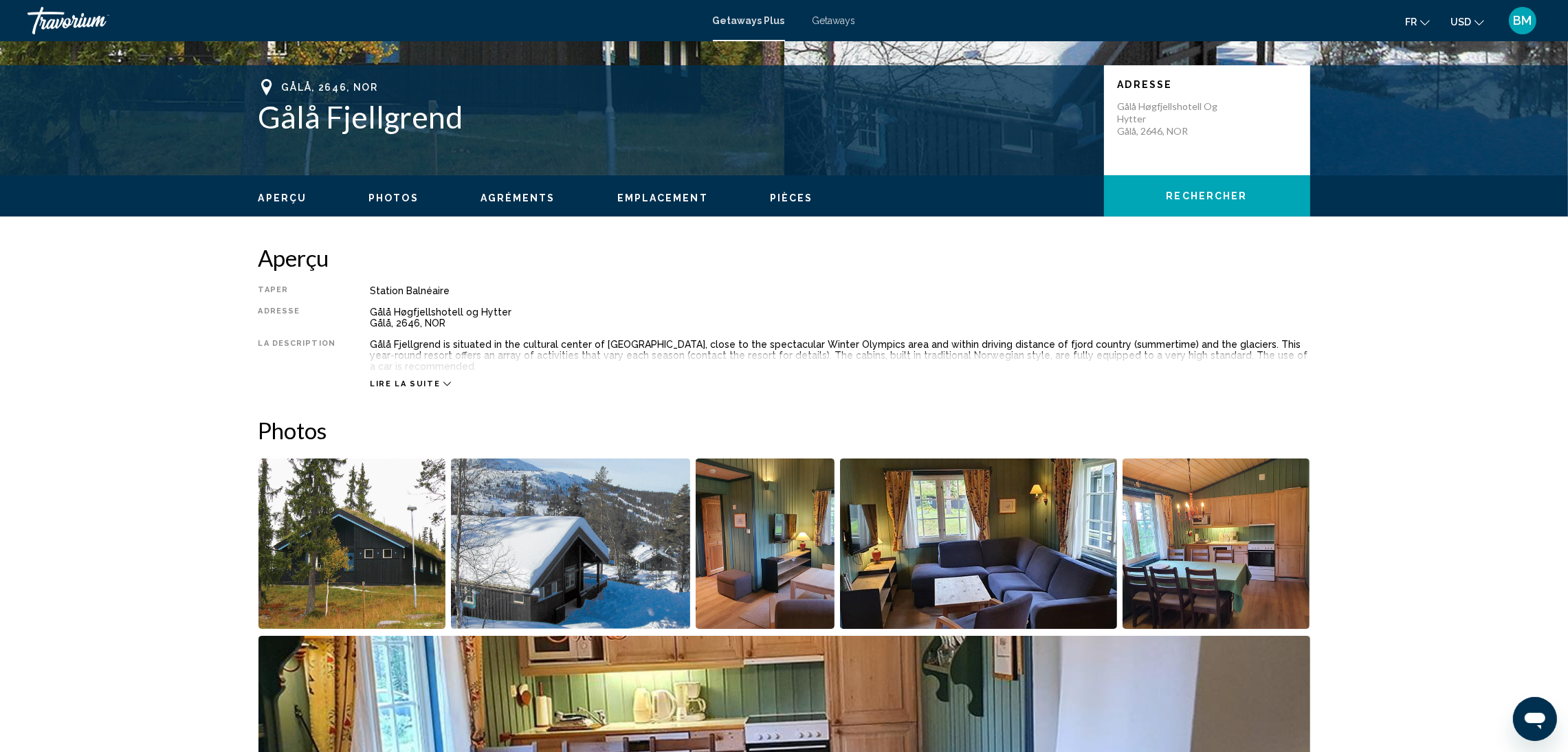
scroll to position [283, 0]
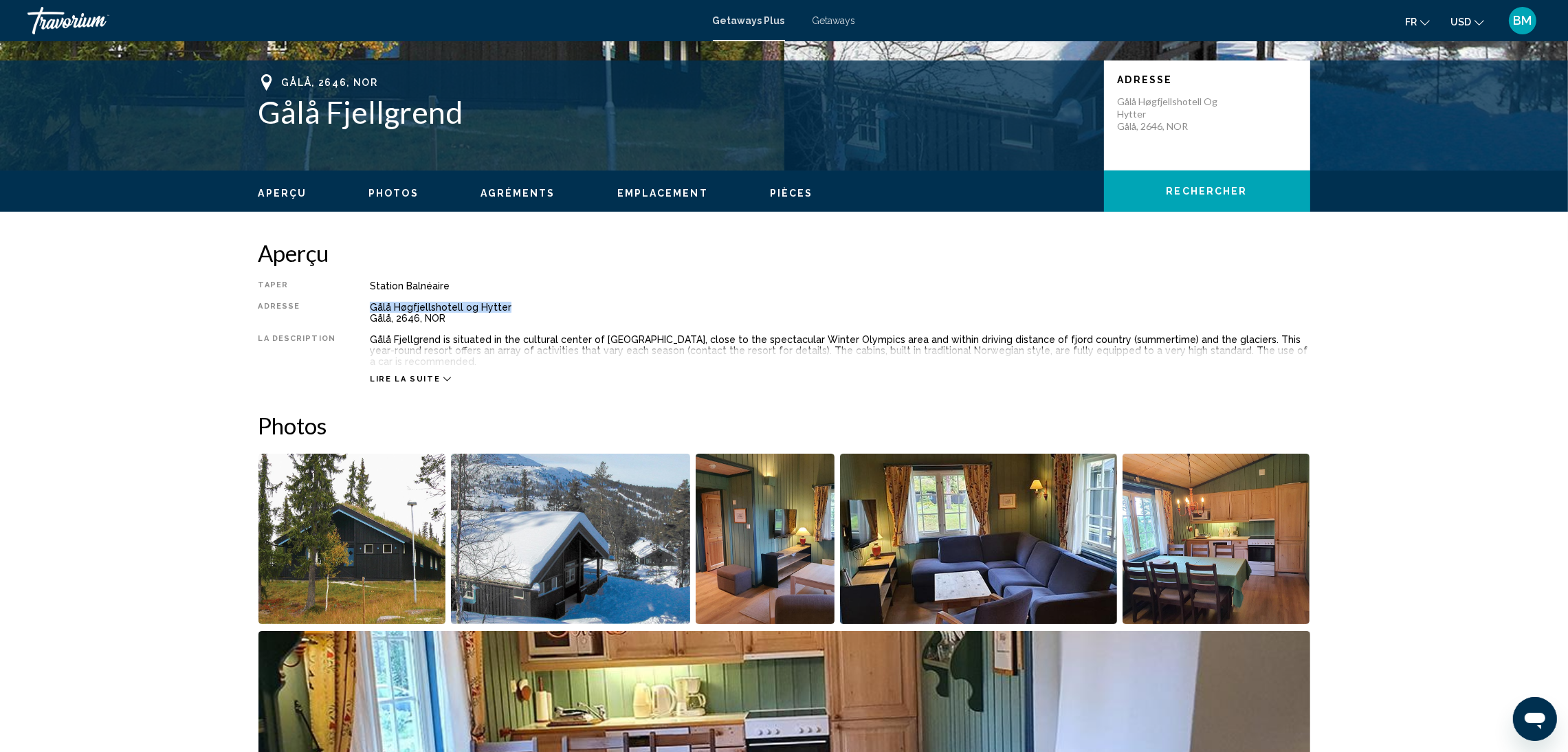
drag, startPoint x: 365, startPoint y: 304, endPoint x: 501, endPoint y: 304, distance: 136.0
click at [501, 304] on div "Gålå Høgfjellshotell og Hytter Gålå, 2646, NOR" at bounding box center [840, 313] width 940 height 22
copy div "Gålå Høgfjellshotell og Hytter"
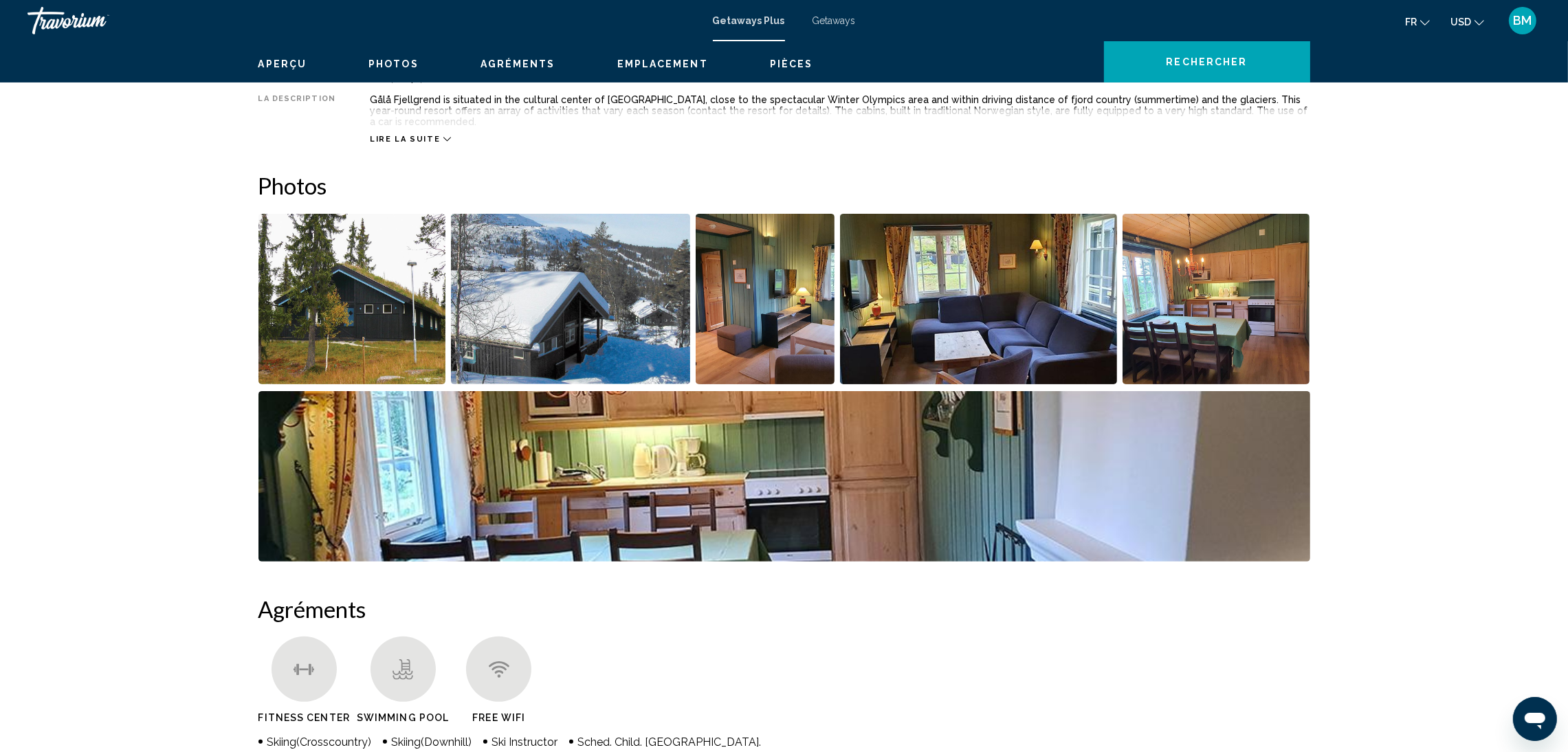
scroll to position [84, 0]
